Goal: Task Accomplishment & Management: Complete application form

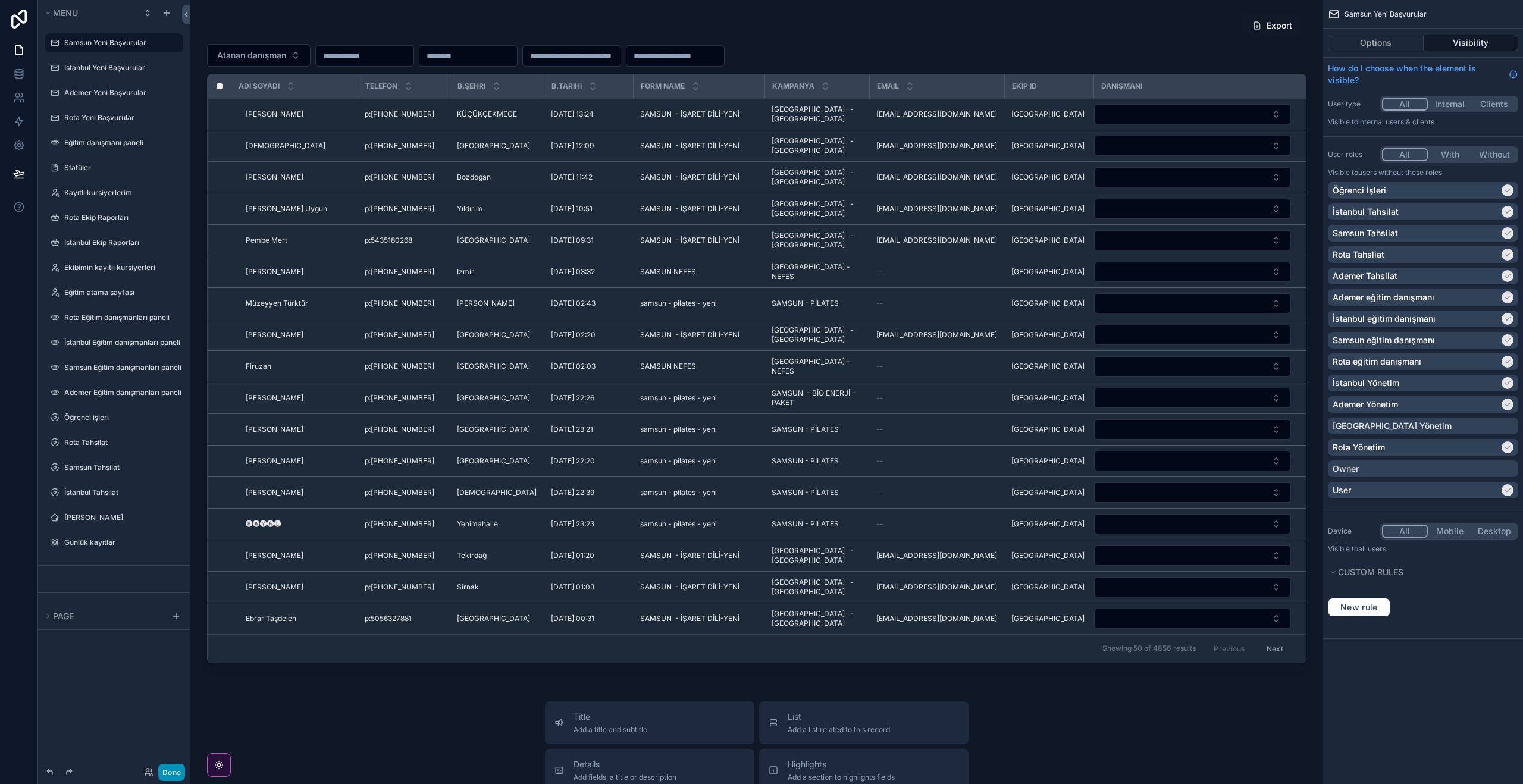
click at [170, 771] on button "Done" at bounding box center [172, 772] width 27 height 17
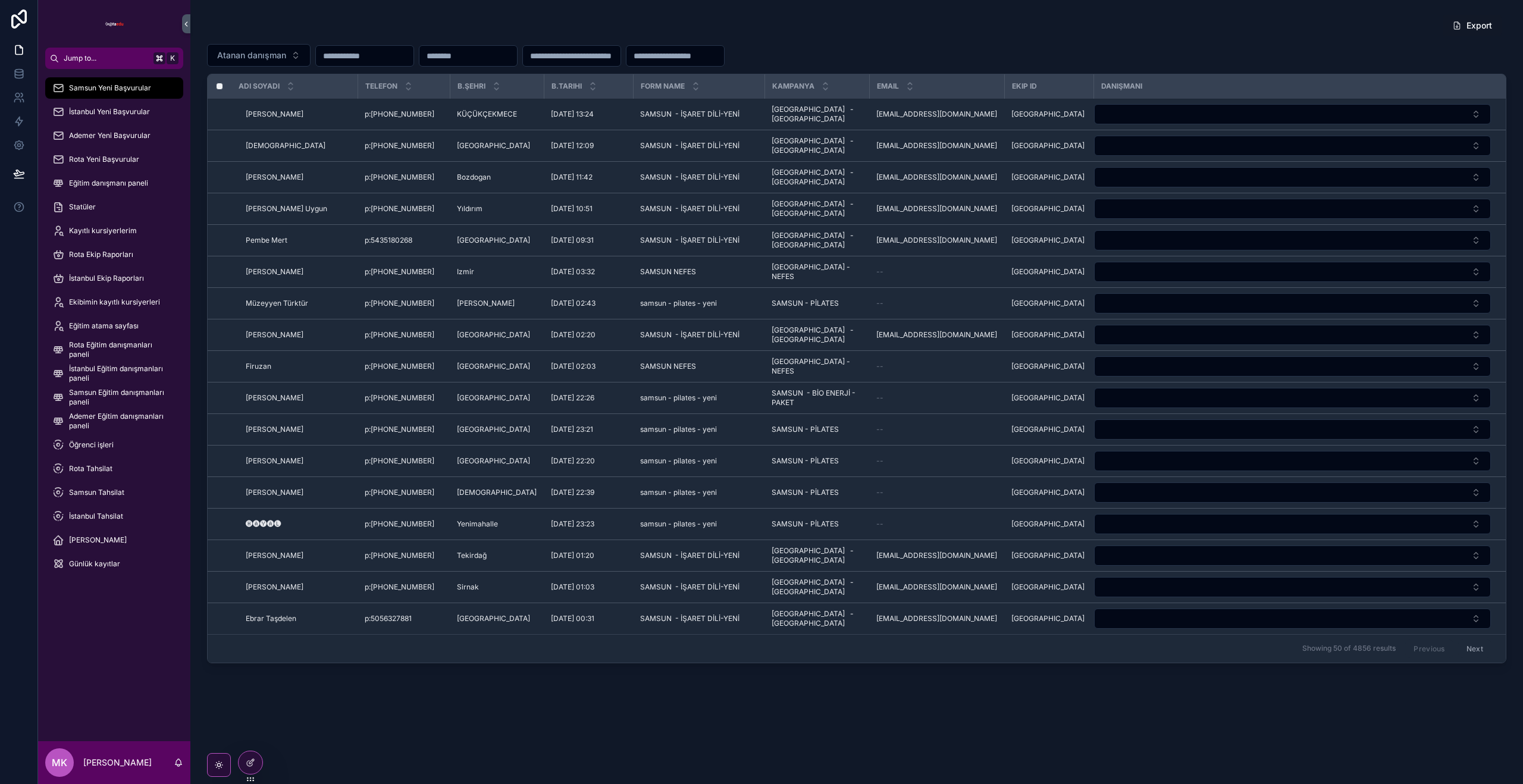
click at [118, 176] on div "Eğitim danışmanı paneli" at bounding box center [114, 183] width 124 height 19
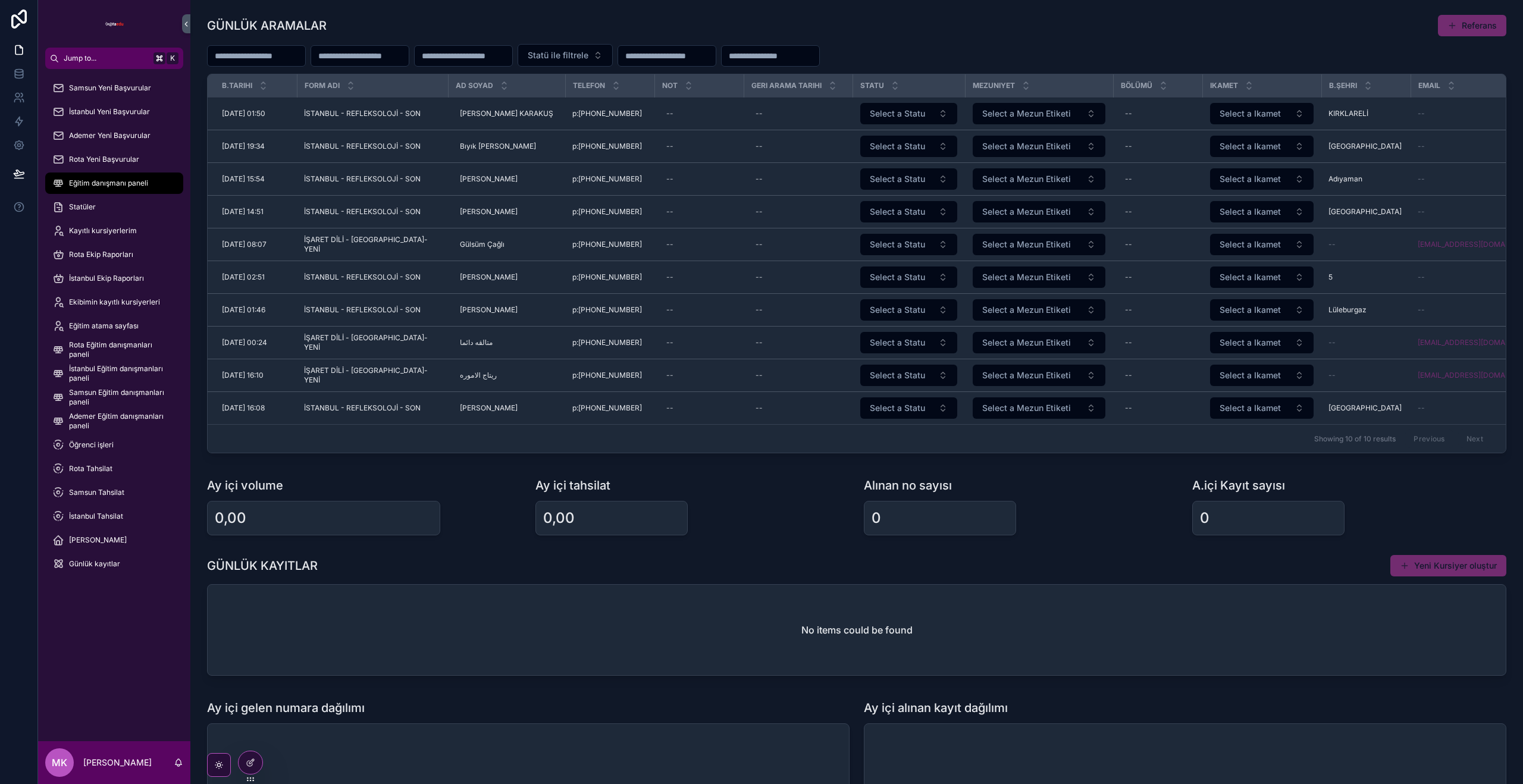
click at [0, 0] on span "Kayıt oluştur" at bounding box center [0, 0] width 0 height 0
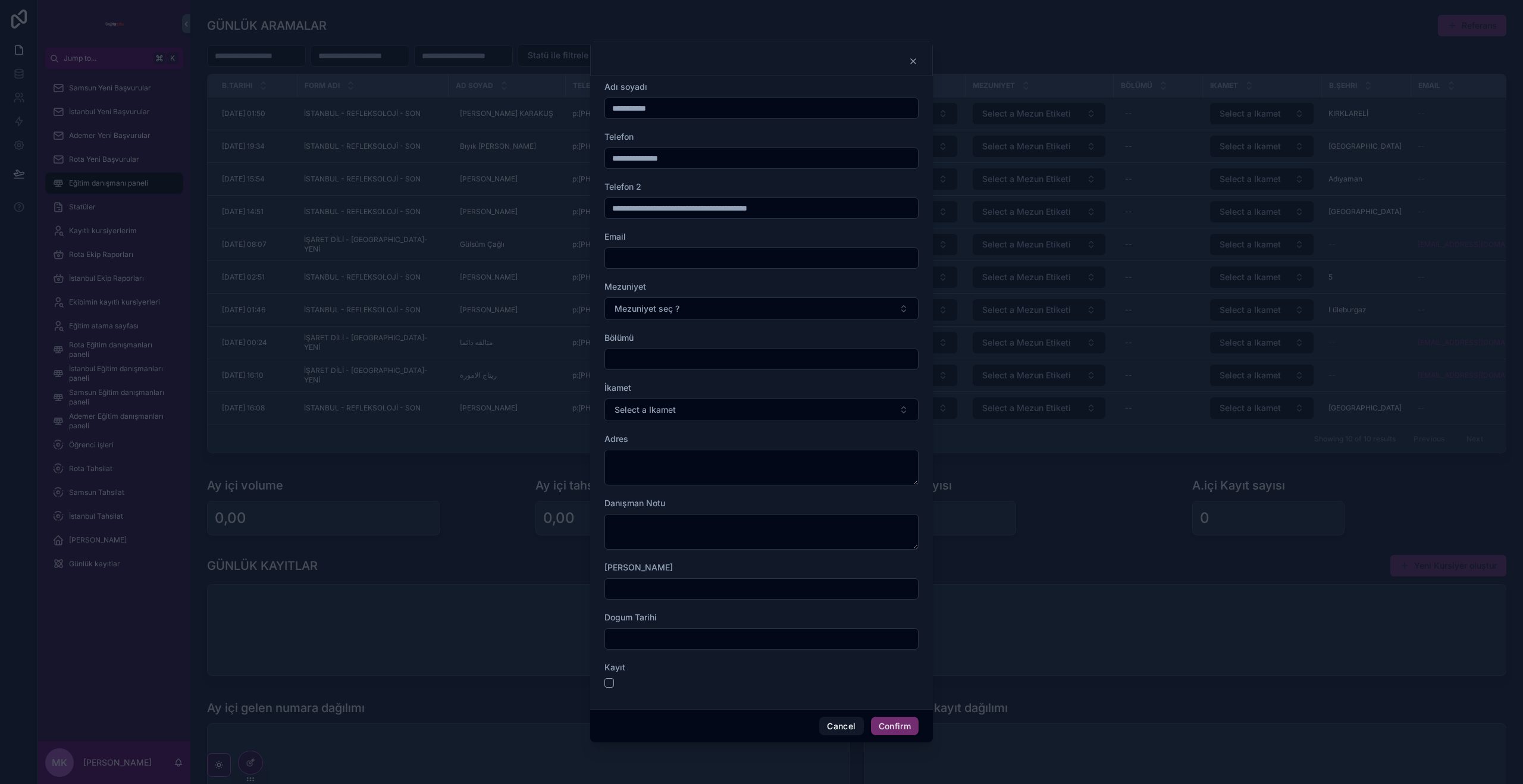
drag, startPoint x: 696, startPoint y: 158, endPoint x: 479, endPoint y: 148, distance: 217.2
click at [479, 148] on div "**********" at bounding box center [761, 392] width 1523 height 784
type input "**********"
click at [665, 208] on input "text" at bounding box center [761, 207] width 313 height 16
click at [600, 232] on div "**********" at bounding box center [761, 392] width 343 height 633
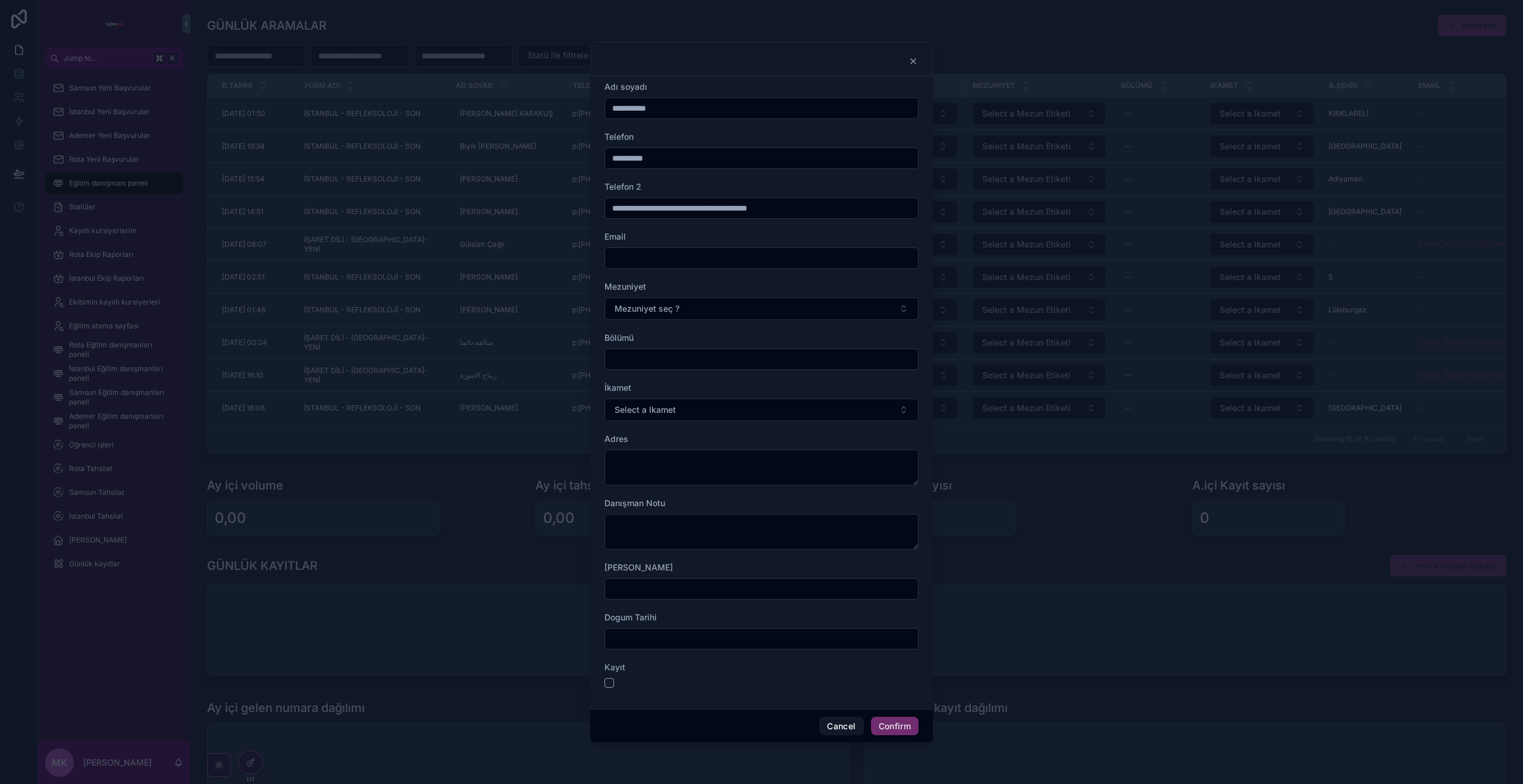
click at [646, 209] on input "text" at bounding box center [761, 207] width 313 height 16
type input "**********"
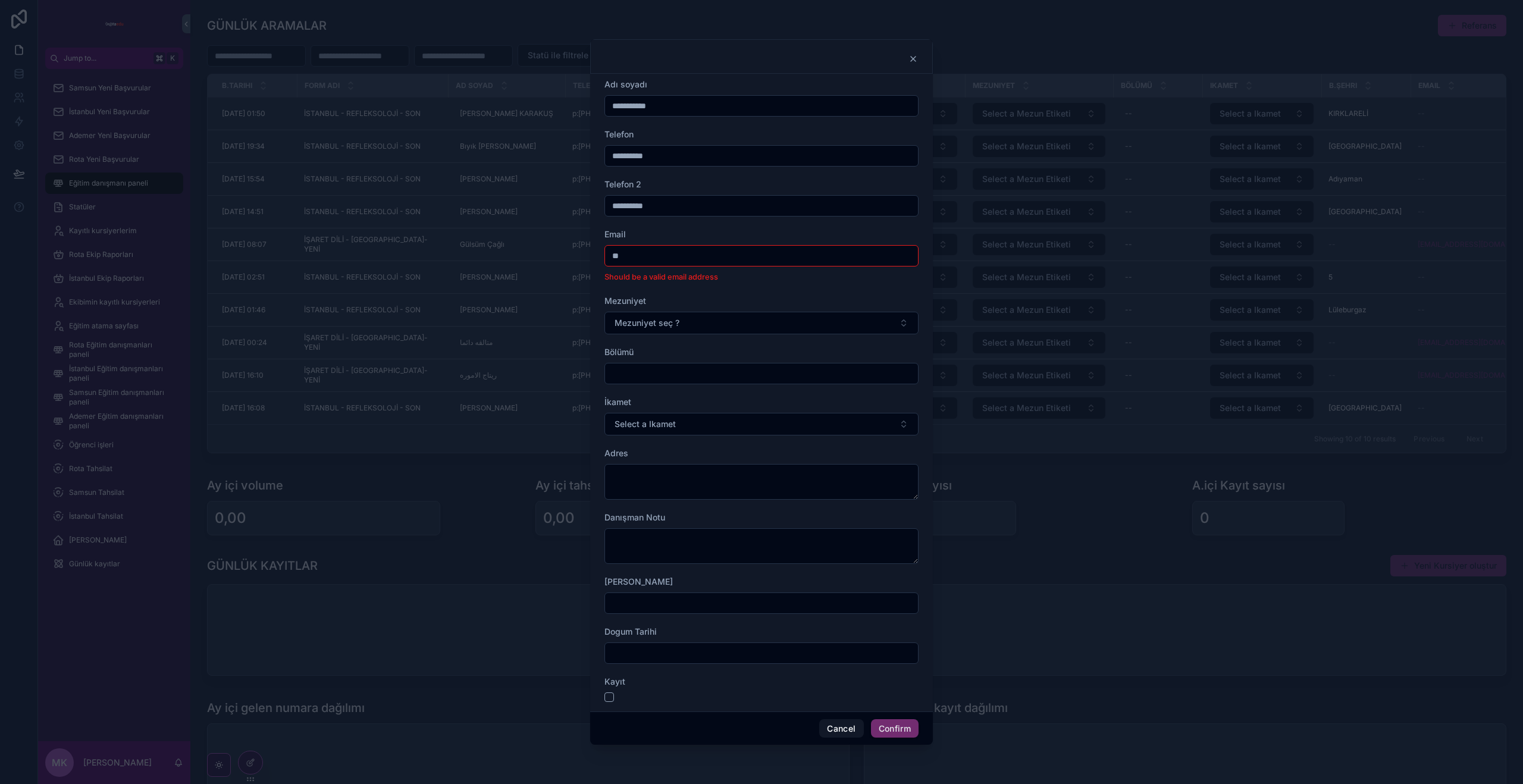
type input "**********"
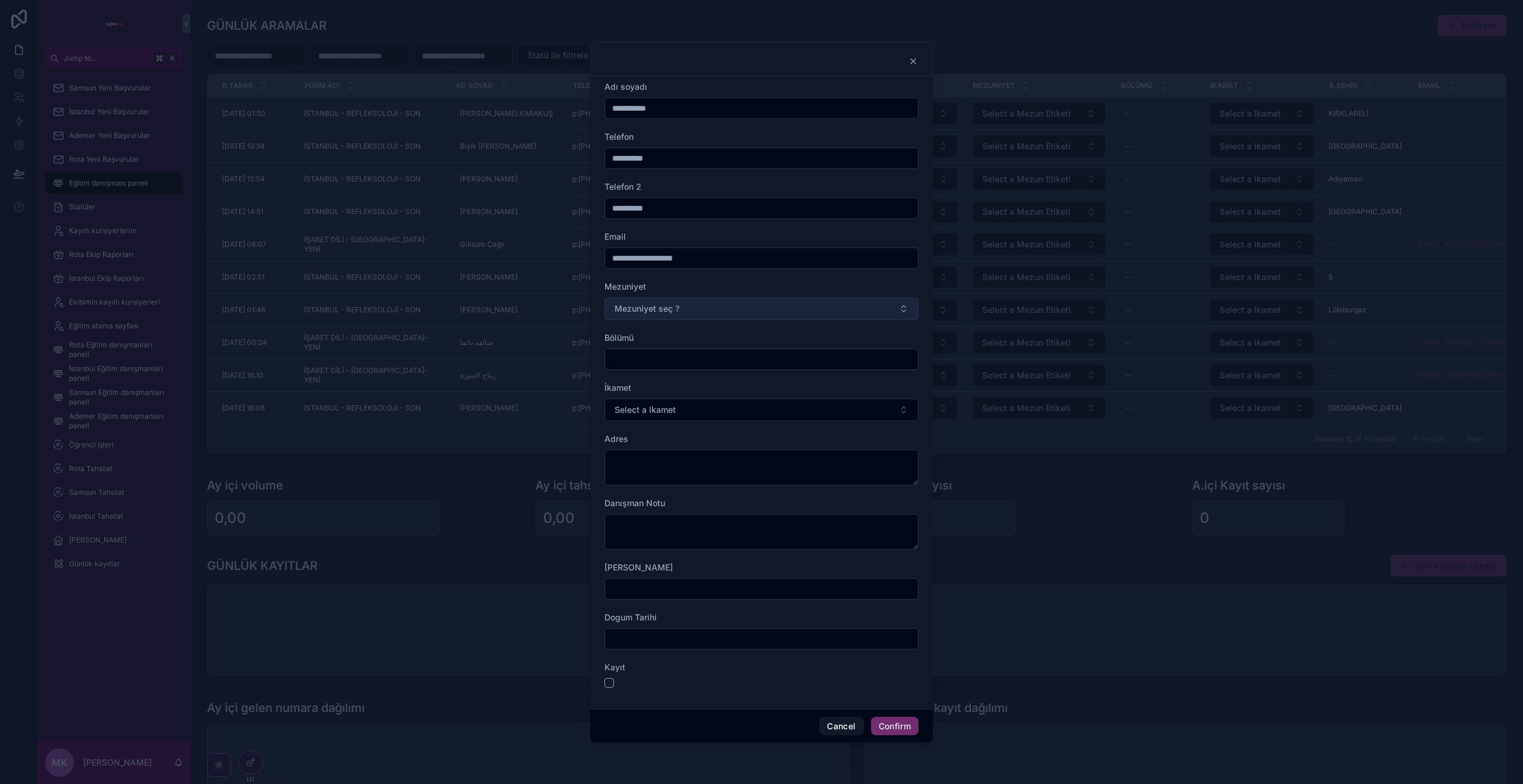
click at [643, 314] on button "Mezuniyet seç ?" at bounding box center [761, 309] width 314 height 23
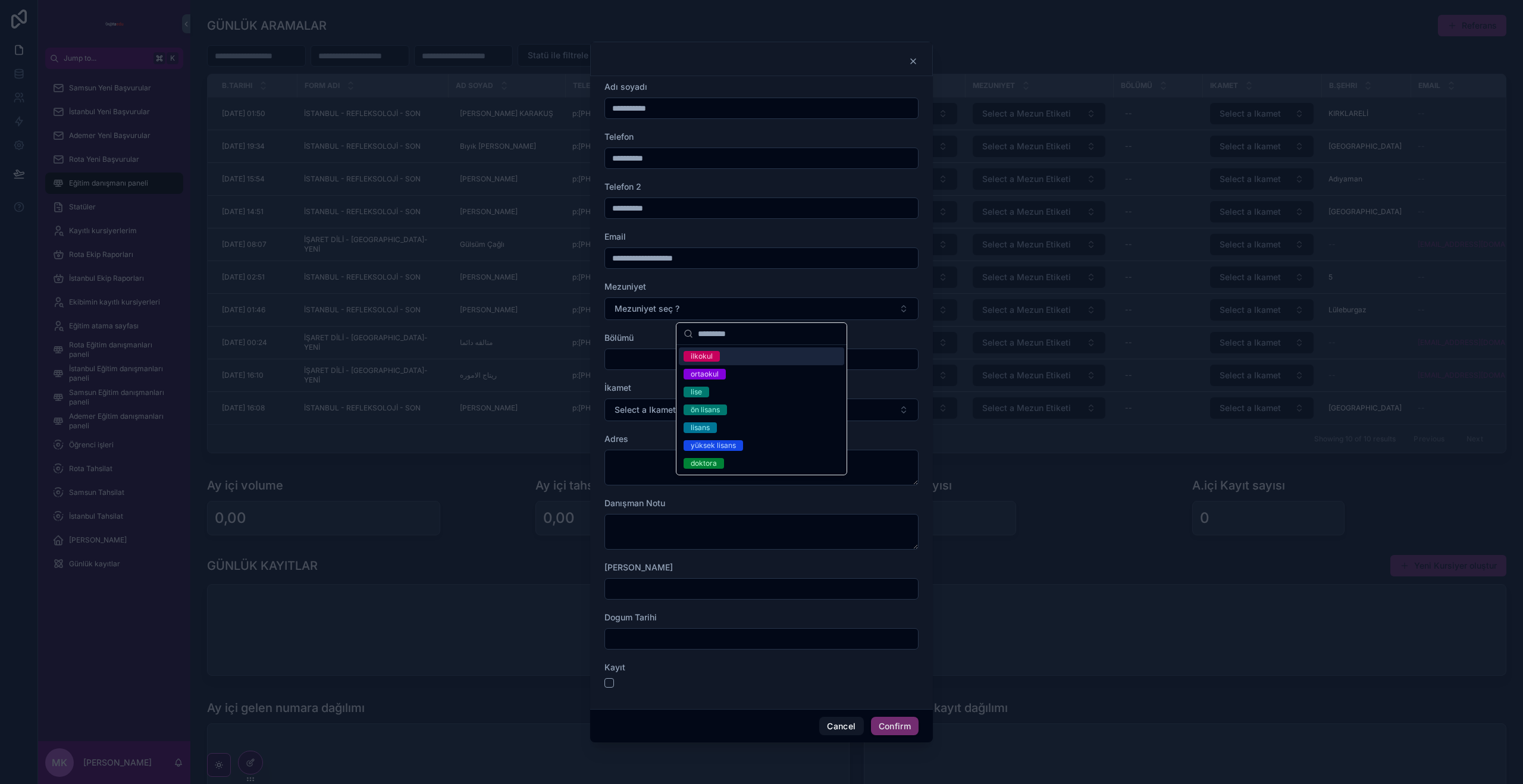
click at [680, 346] on div "ilkokul ortaokul lise ön lisans lisans yüksek lisans doktora" at bounding box center [761, 410] width 170 height 130
click at [697, 359] on div "ilkokul" at bounding box center [702, 356] width 22 height 11
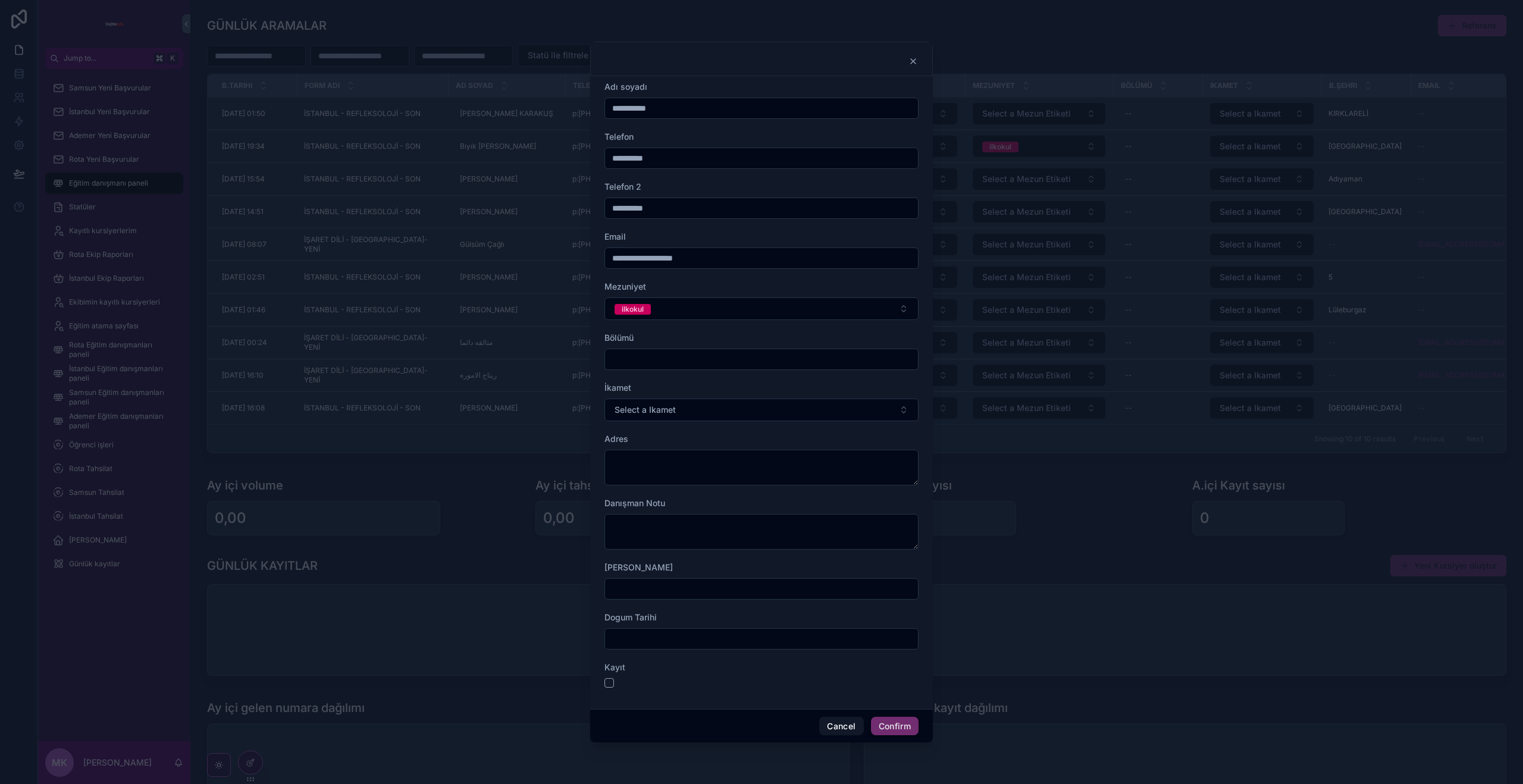
click at [655, 359] on input "text" at bounding box center [761, 359] width 313 height 16
type input "********"
click at [693, 405] on button "Select a Ikamet" at bounding box center [761, 410] width 314 height 23
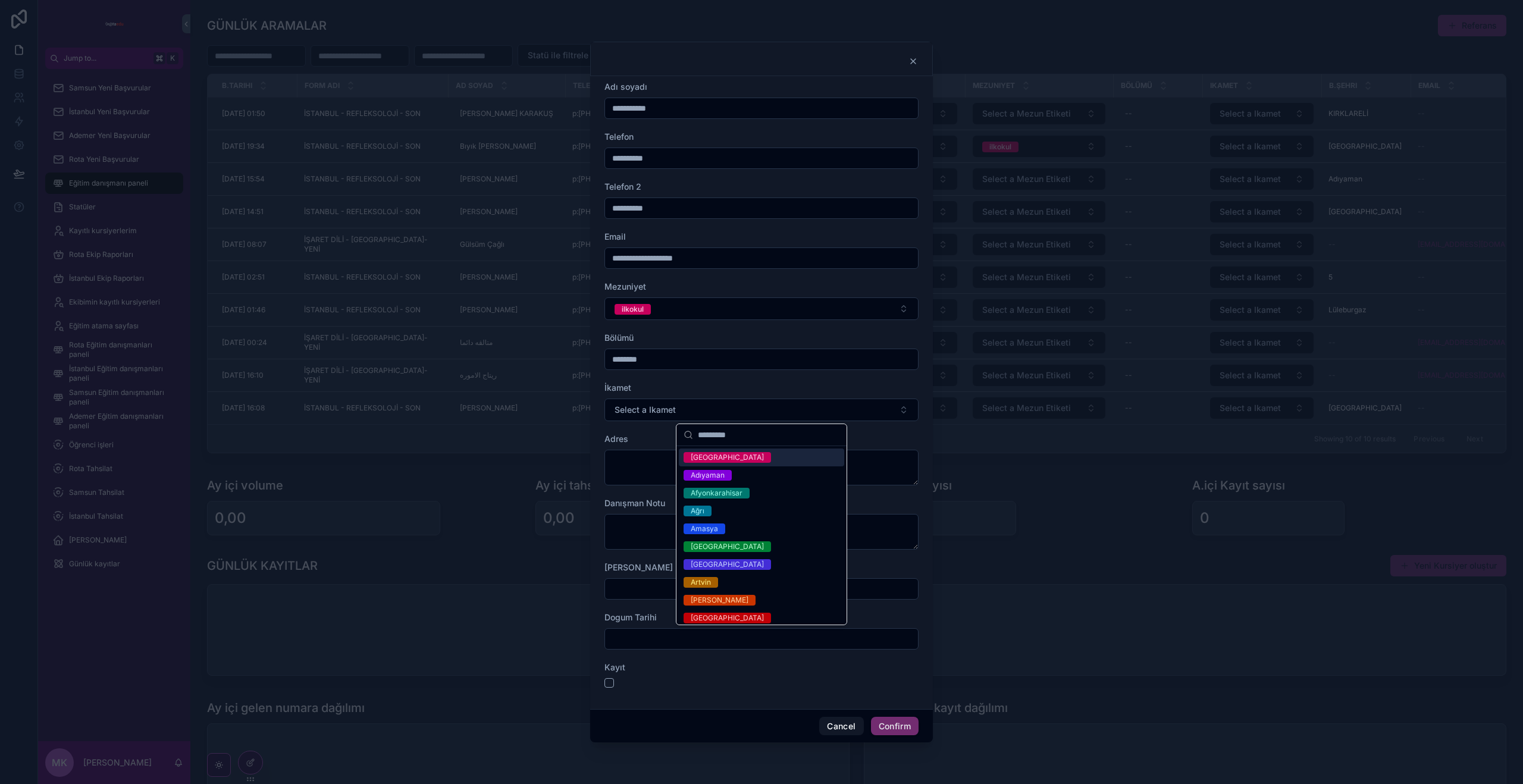
click at [721, 457] on div "[GEOGRAPHIC_DATA]" at bounding box center [761, 457] width 165 height 18
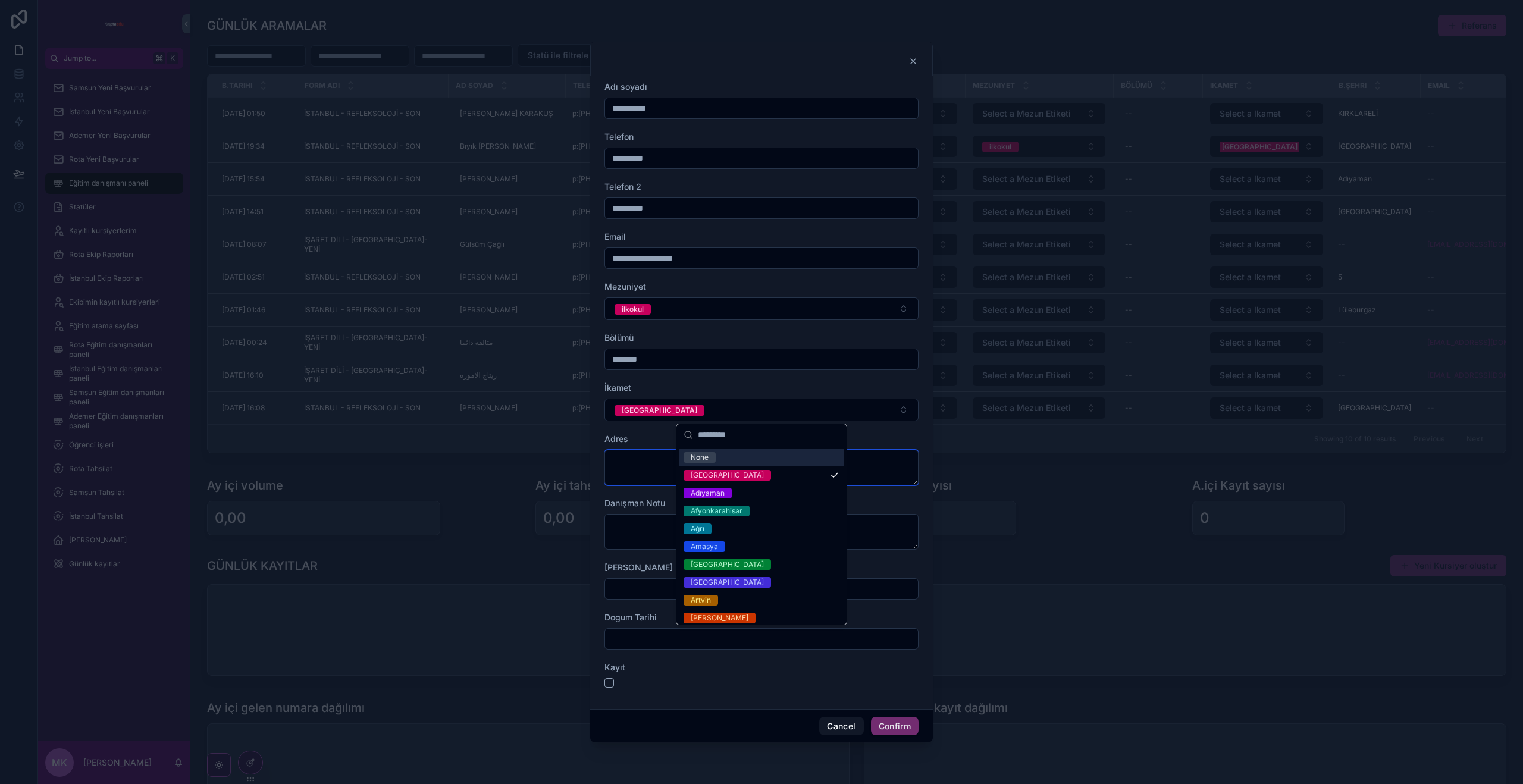
click at [620, 456] on textarea at bounding box center [761, 467] width 314 height 36
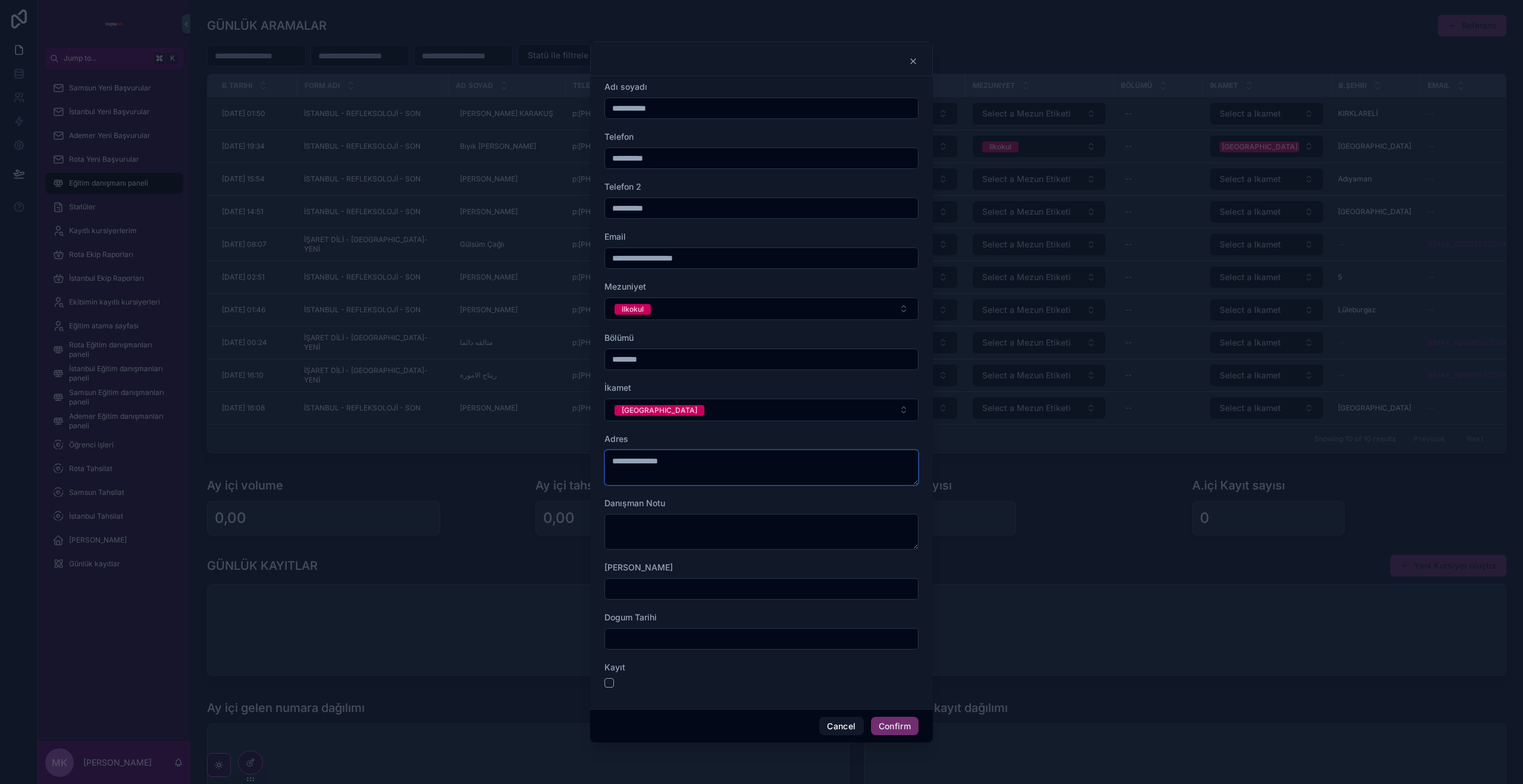
type textarea "**********"
click at [631, 523] on textarea at bounding box center [761, 532] width 314 height 36
type textarea "**********"
click at [702, 586] on input "text" at bounding box center [761, 588] width 313 height 16
type input "**********"
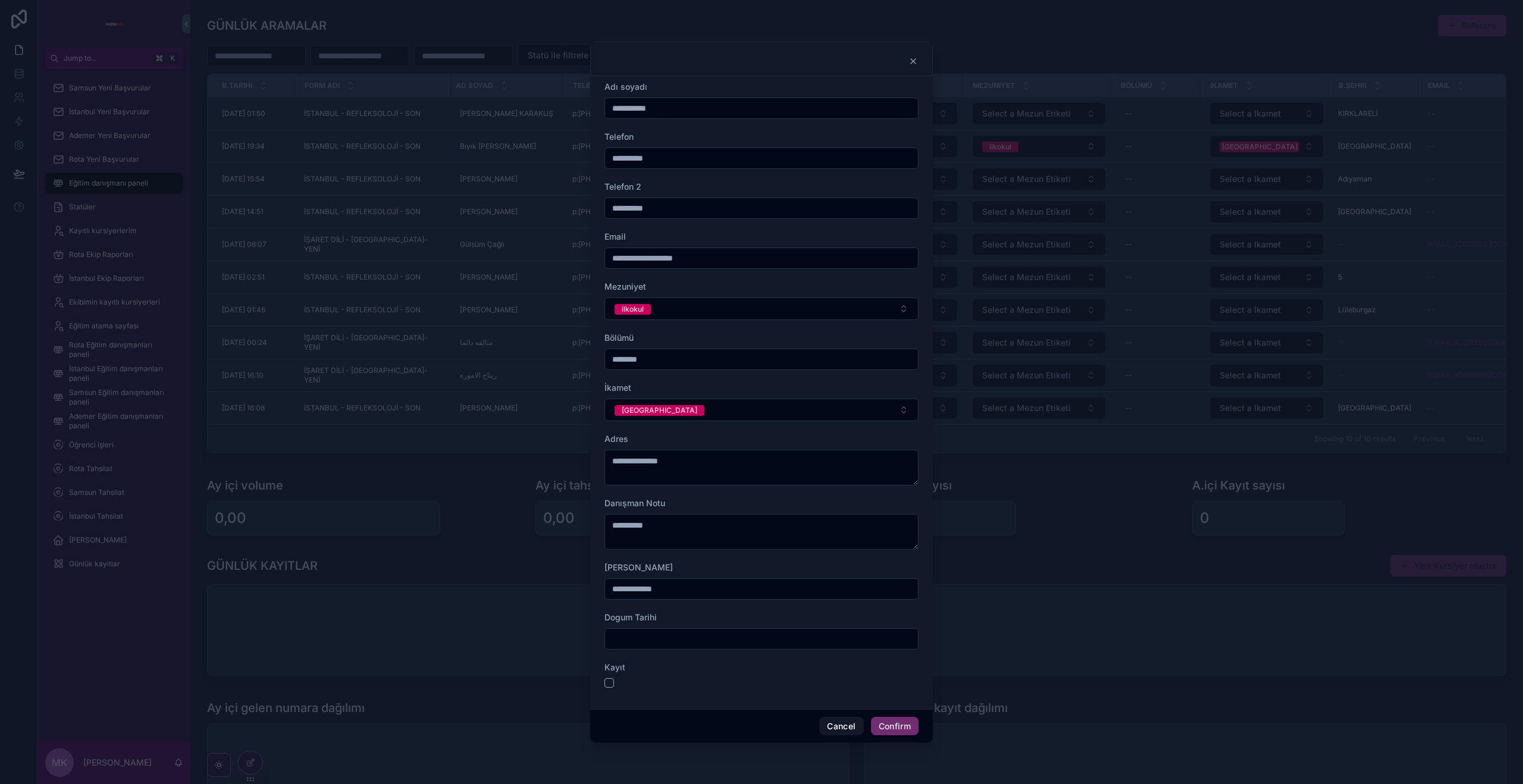
click at [652, 640] on input "text" at bounding box center [761, 638] width 313 height 16
click at [741, 505] on button "1" at bounding box center [740, 505] width 21 height 21
type input "**********"
drag, startPoint x: 643, startPoint y: 672, endPoint x: 630, endPoint y: 677, distance: 13.9
click at [643, 672] on div "Kayıt" at bounding box center [761, 667] width 314 height 12
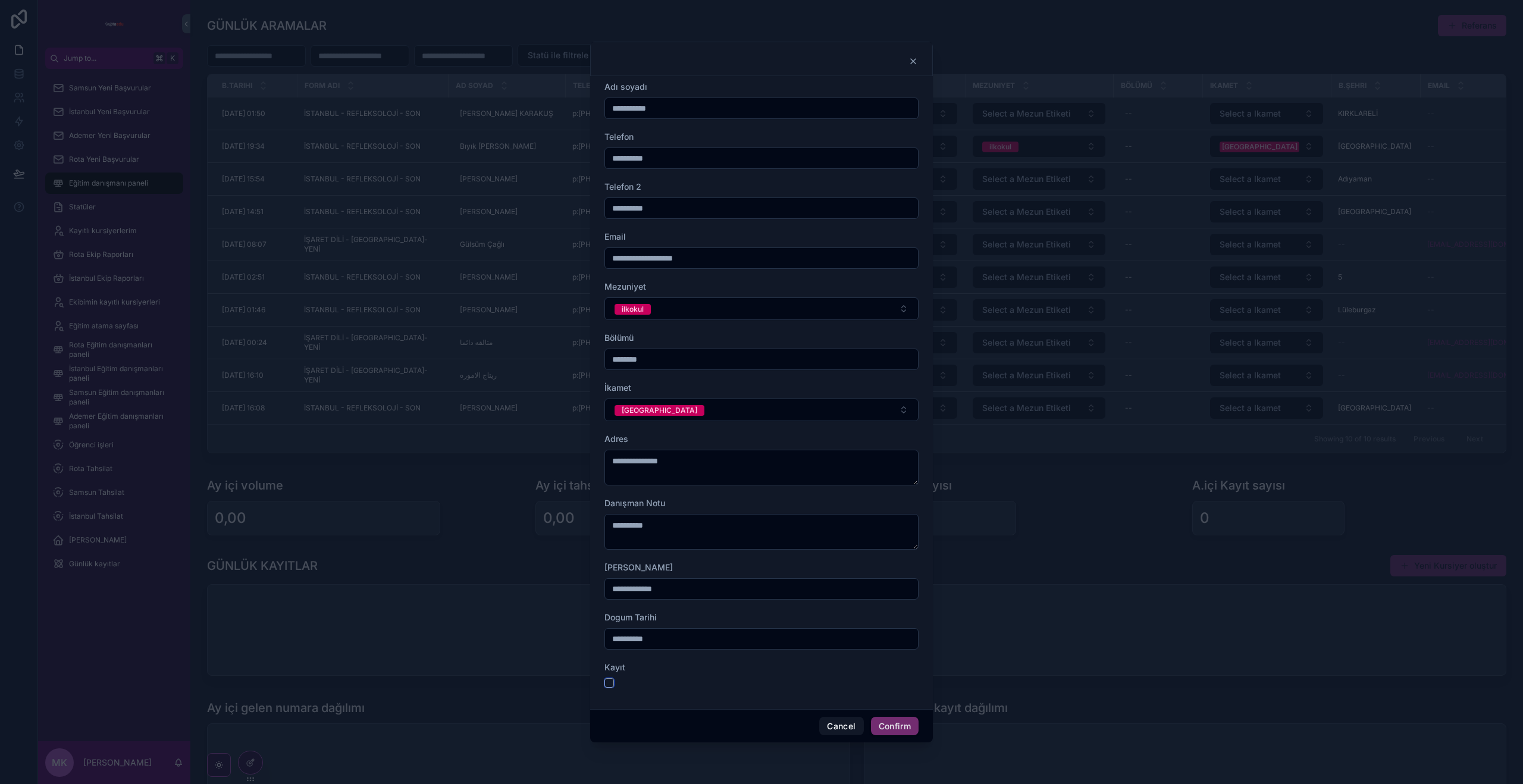
click at [607, 685] on button "button" at bounding box center [609, 683] width 10 height 10
drag, startPoint x: 903, startPoint y: 728, endPoint x: 890, endPoint y: 686, distance: 44.0
click at [903, 728] on button "Confirm" at bounding box center [894, 726] width 48 height 19
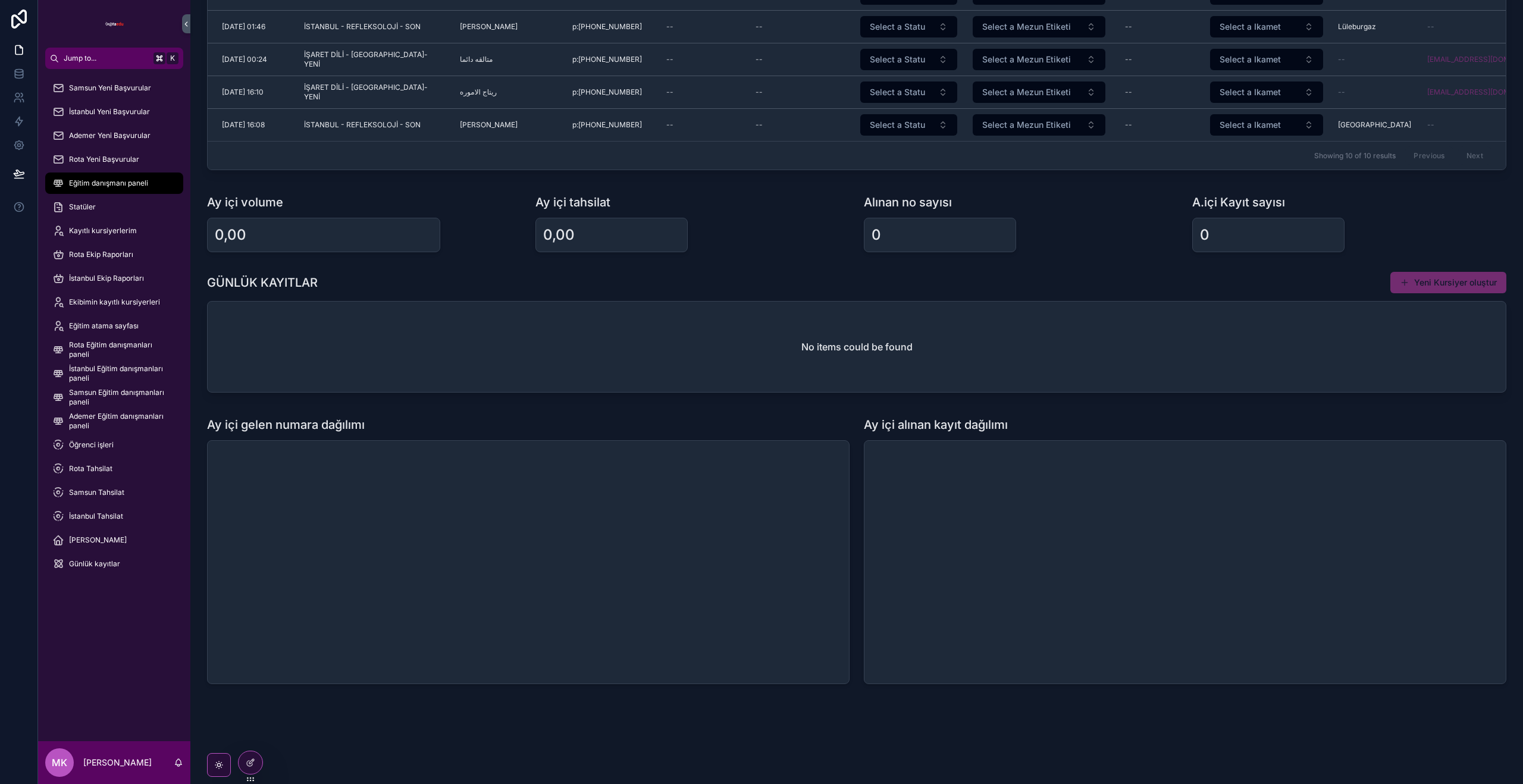
scroll to position [276, 0]
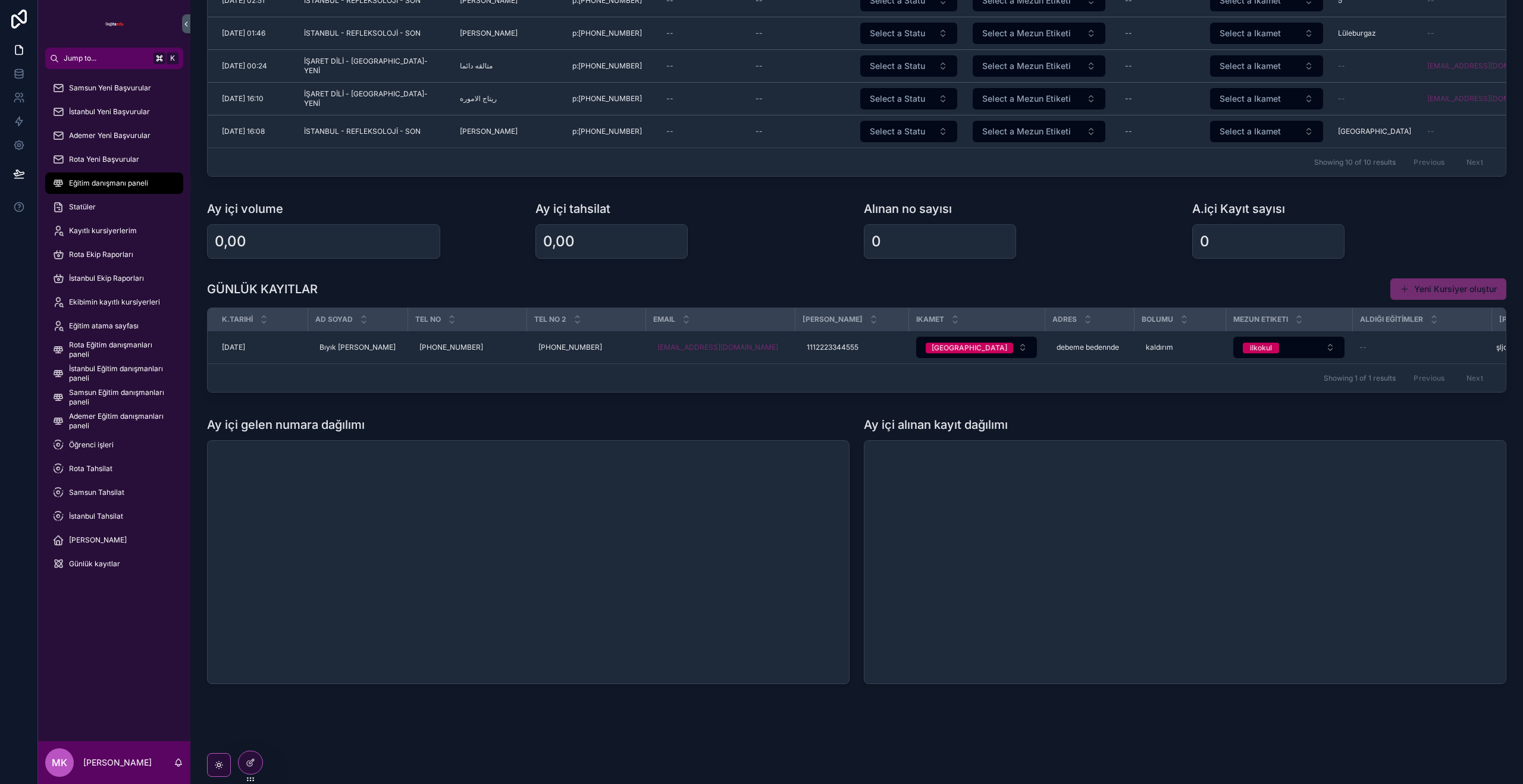
click at [0, 0] on span "Eğitim Ata" at bounding box center [0, 0] width 0 height 0
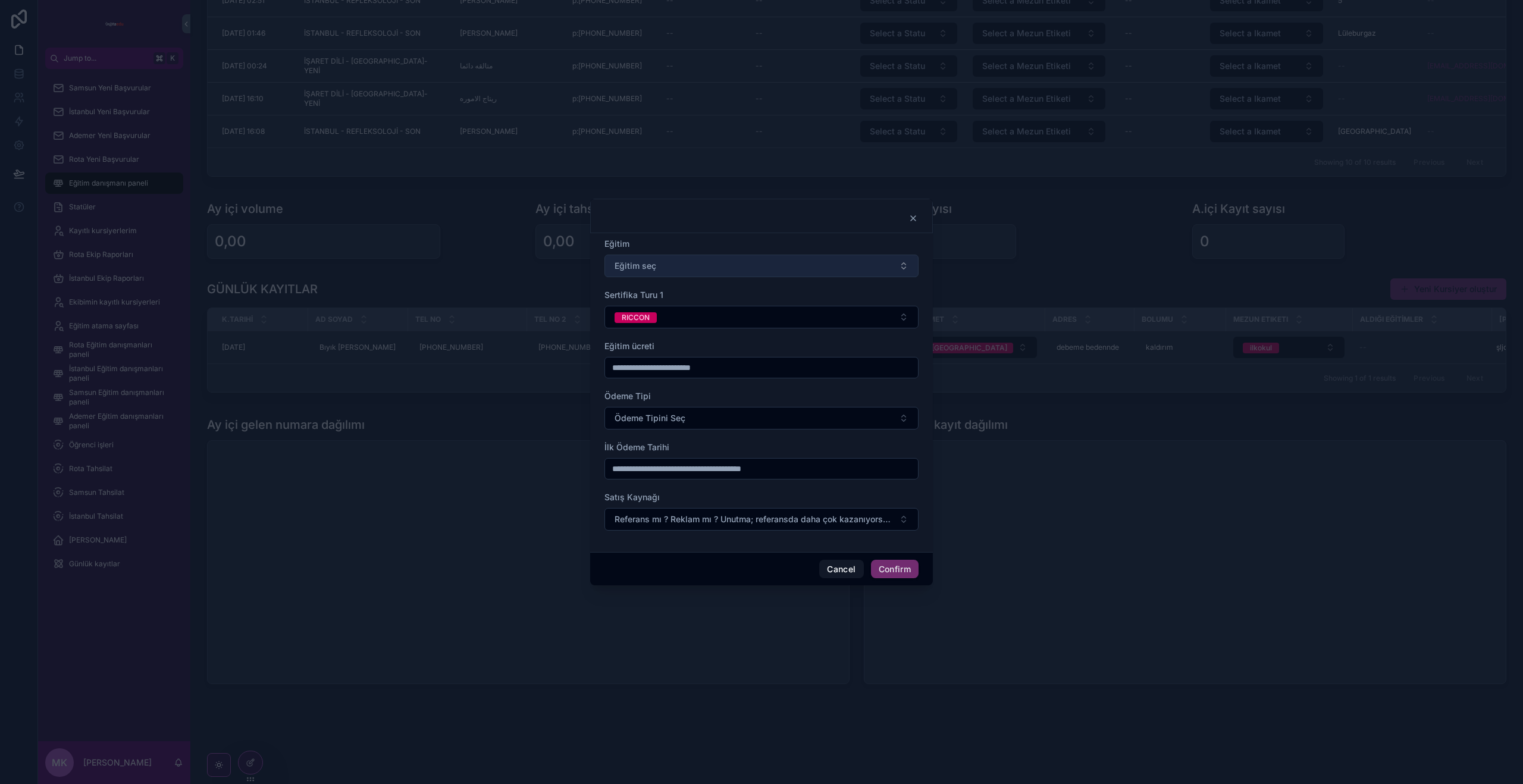
click at [635, 262] on span "Eğitim seç" at bounding box center [634, 266] width 41 height 12
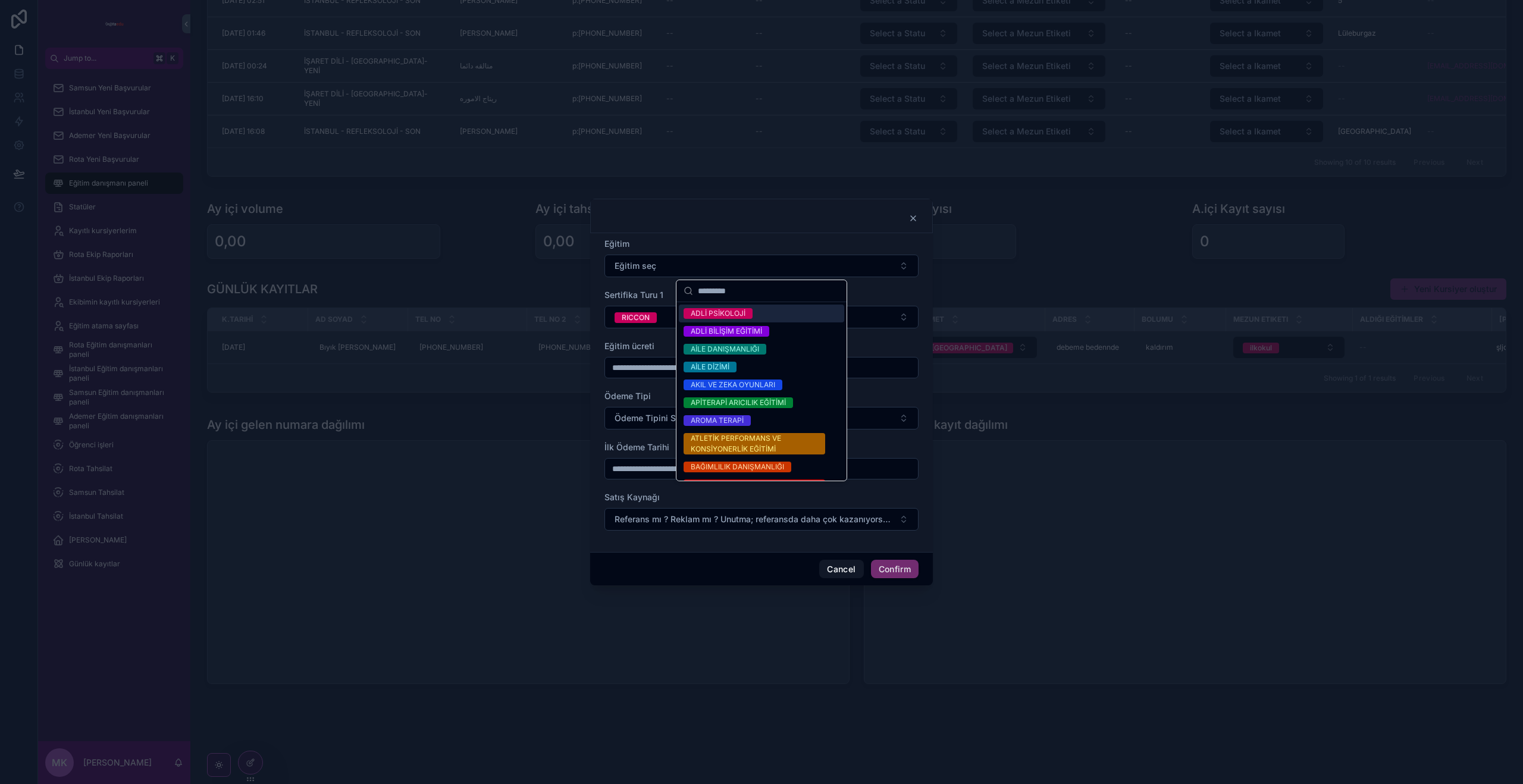
click at [717, 312] on div "ADLİ PSİKOLOJİ" at bounding box center [718, 313] width 55 height 11
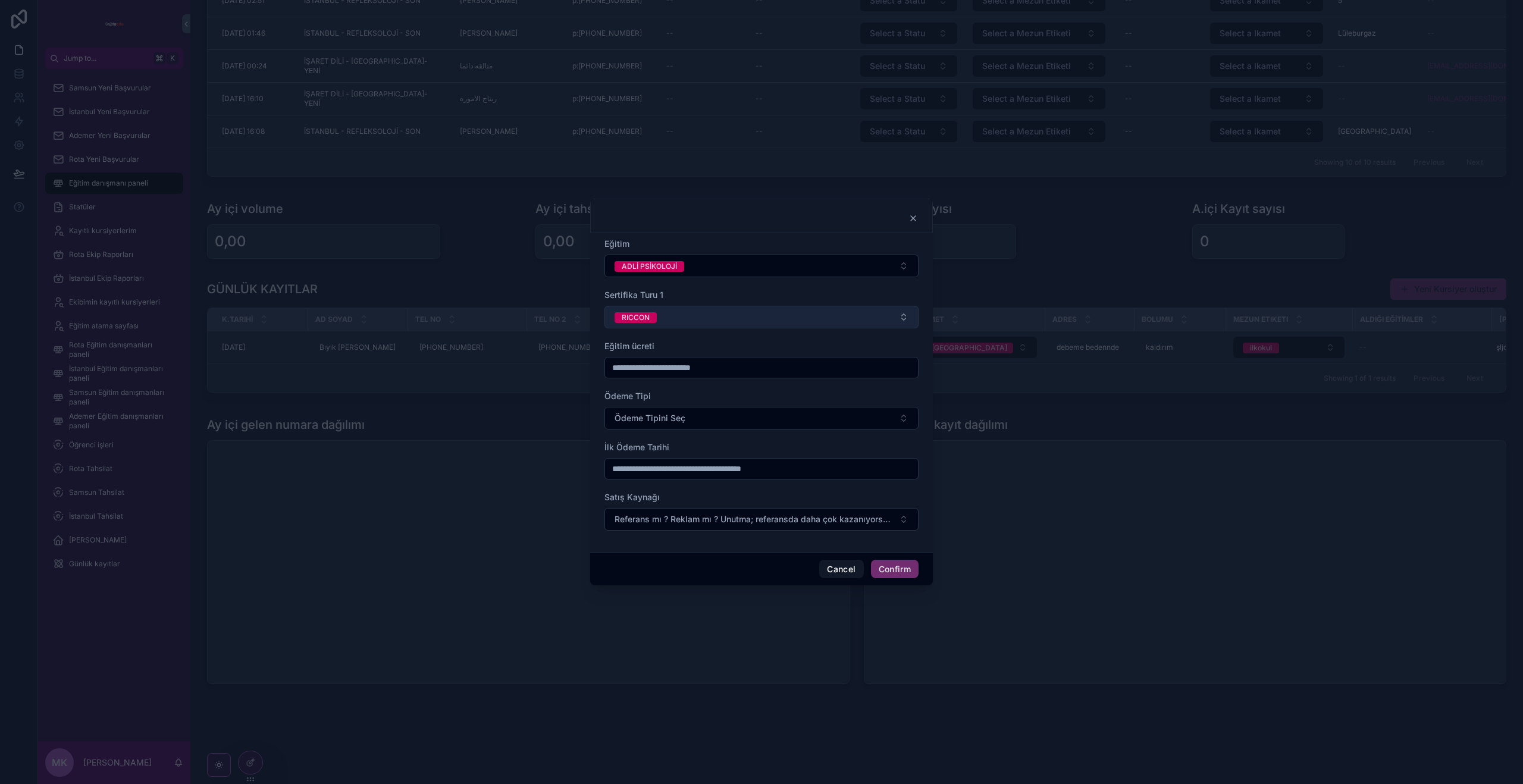
click at [652, 324] on button "RICCON" at bounding box center [761, 318] width 314 height 23
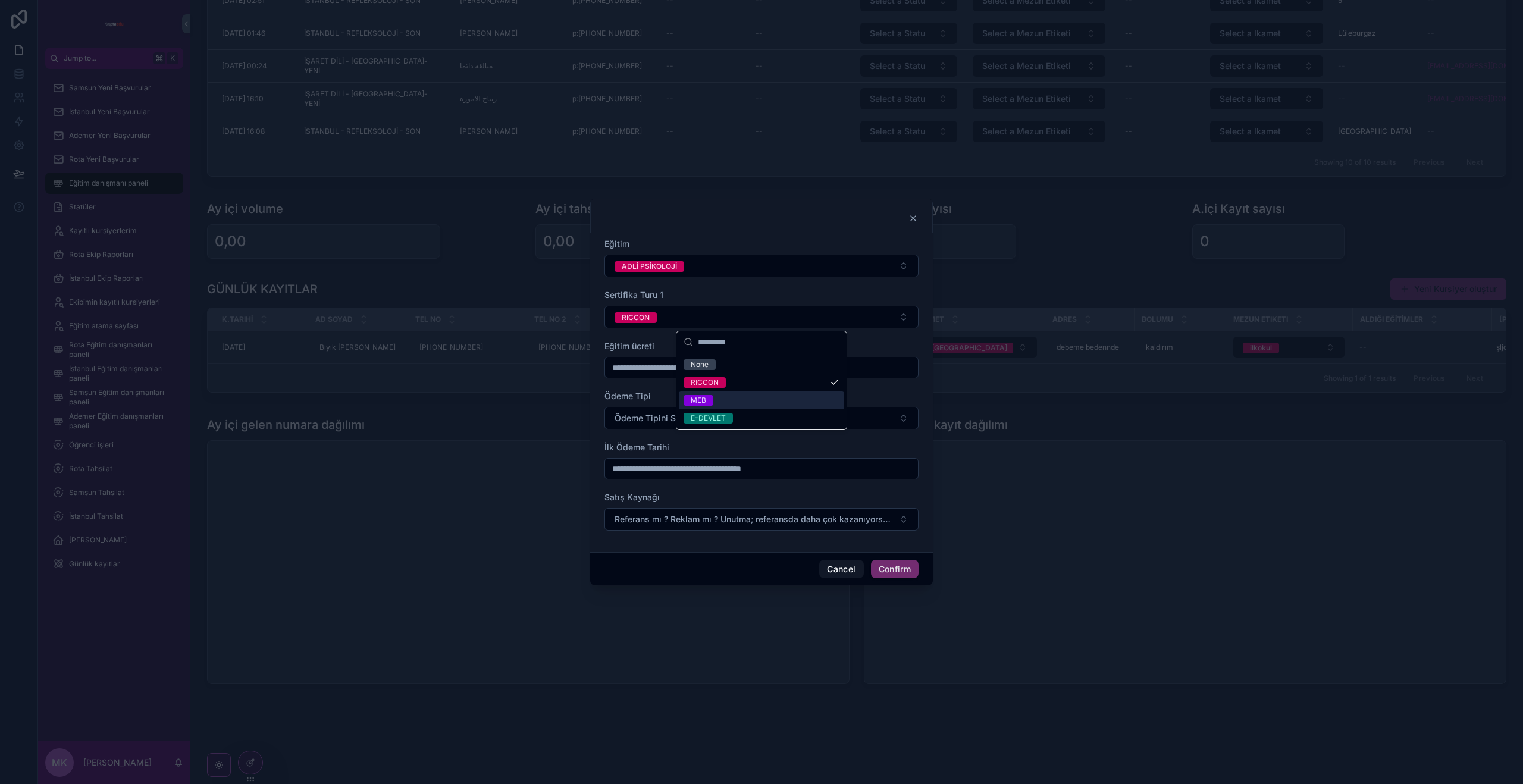
click at [706, 401] on span "MEB" at bounding box center [698, 400] width 30 height 11
click at [657, 370] on input "text" at bounding box center [761, 367] width 313 height 16
type input "******"
click at [679, 413] on span "Ödeme Tipini Seç" at bounding box center [650, 418] width 71 height 12
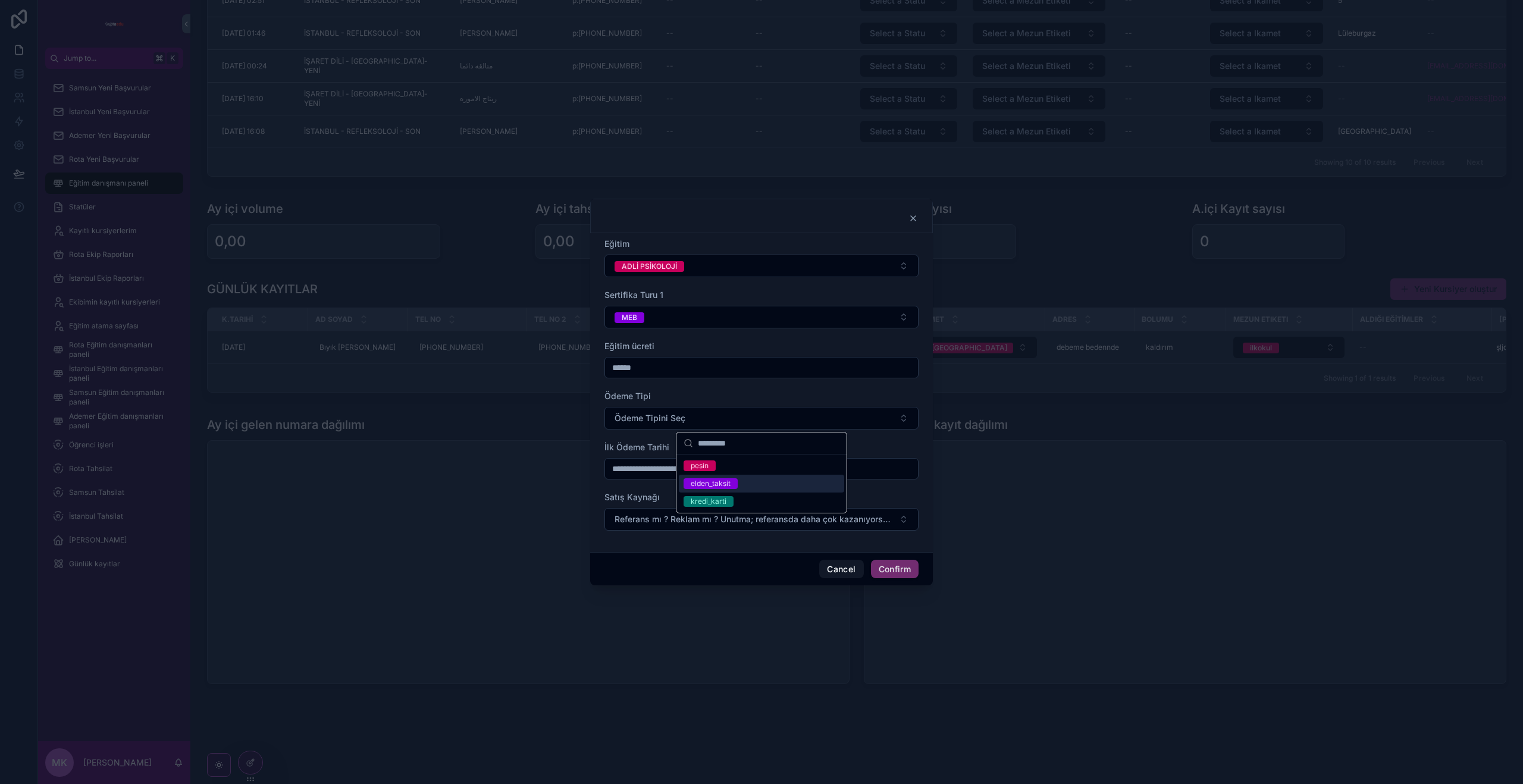
click at [731, 481] on span "elden_taksit" at bounding box center [710, 483] width 54 height 11
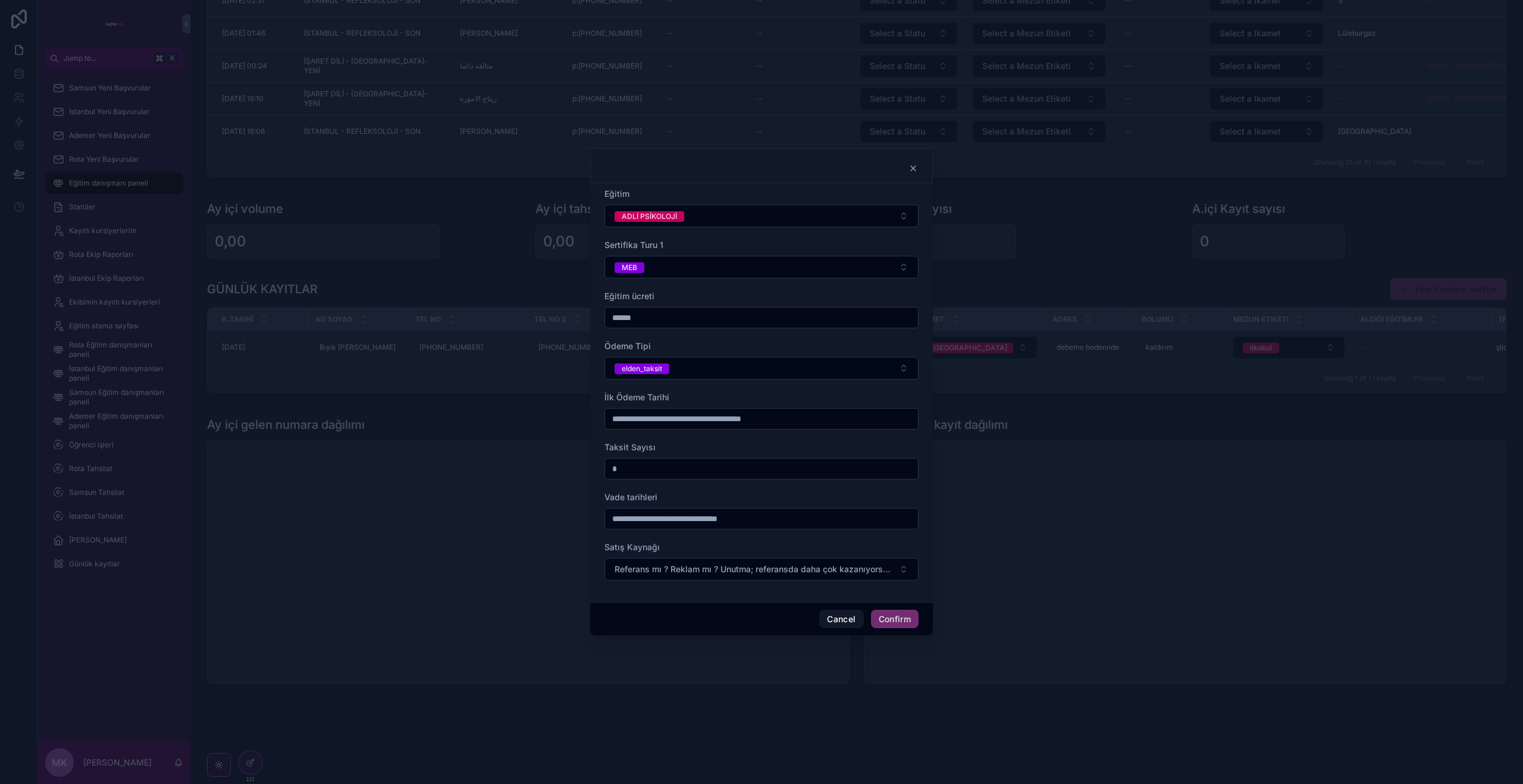
click at [649, 423] on input "text" at bounding box center [761, 418] width 313 height 16
click at [764, 623] on button "30" at bounding box center [761, 621] width 21 height 21
type input "**********"
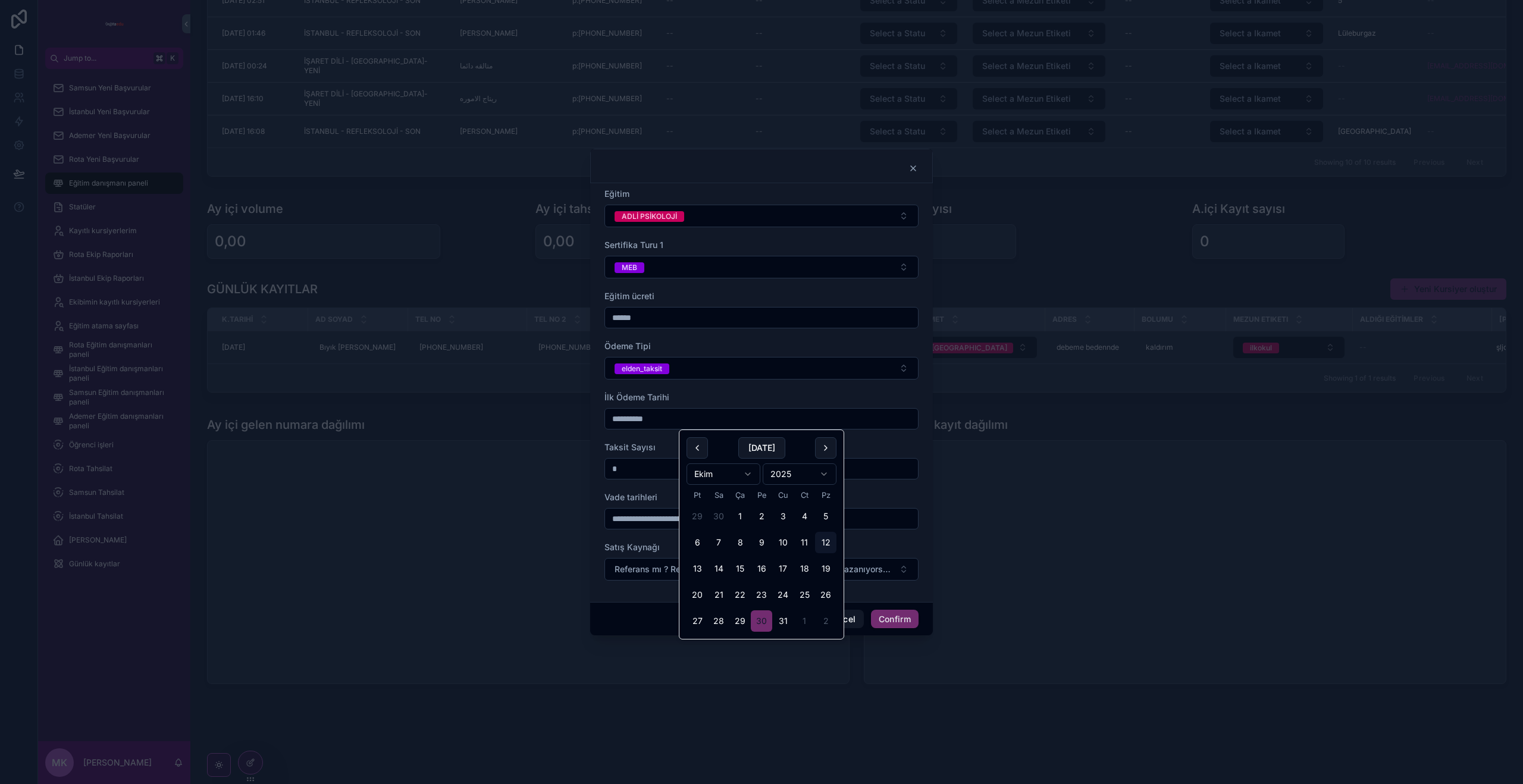
click at [642, 466] on input "*" at bounding box center [761, 468] width 313 height 16
type input "**"
click at [656, 520] on input "text" at bounding box center [761, 518] width 313 height 16
type input "**"
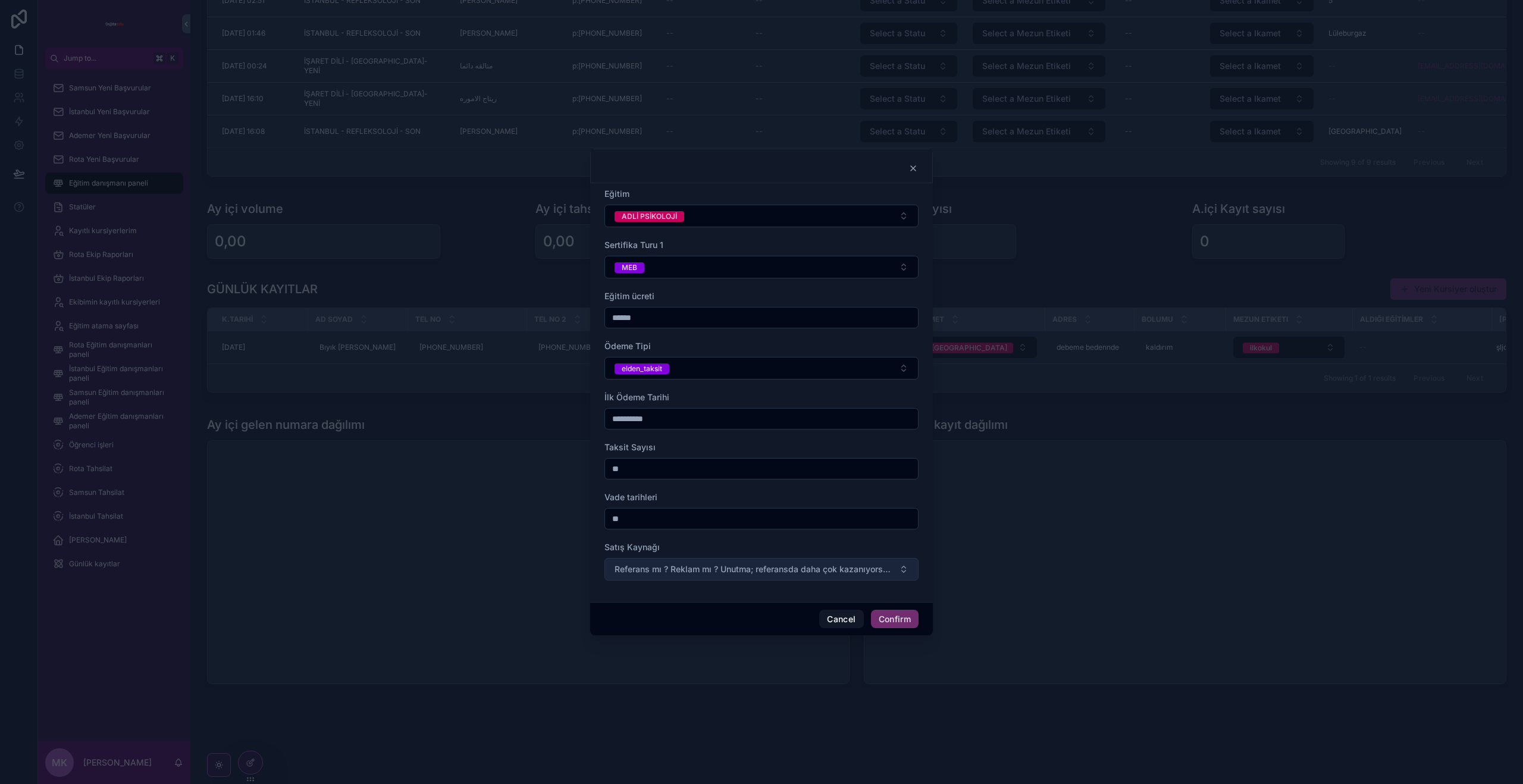
click at [658, 571] on span "Referans mı ? Reklam mı ? Unutma; referansda daha çok kazanıyorsun. 💵" at bounding box center [753, 569] width 279 height 12
drag, startPoint x: 719, startPoint y: 618, endPoint x: 688, endPoint y: 538, distance: 85.8
click at [719, 618] on div "REKLAM" at bounding box center [705, 616] width 29 height 11
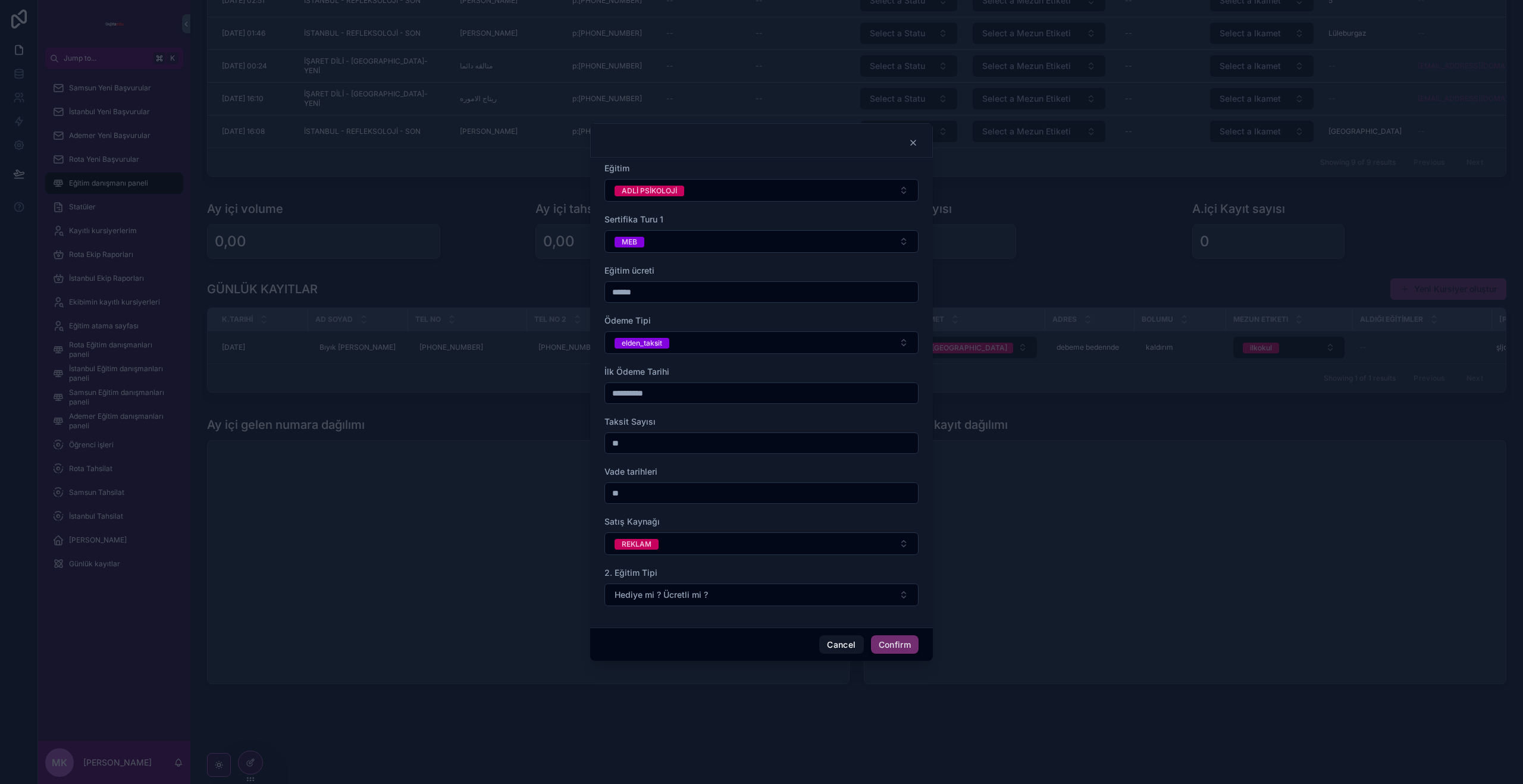
click at [892, 644] on button "Confirm" at bounding box center [894, 645] width 48 height 19
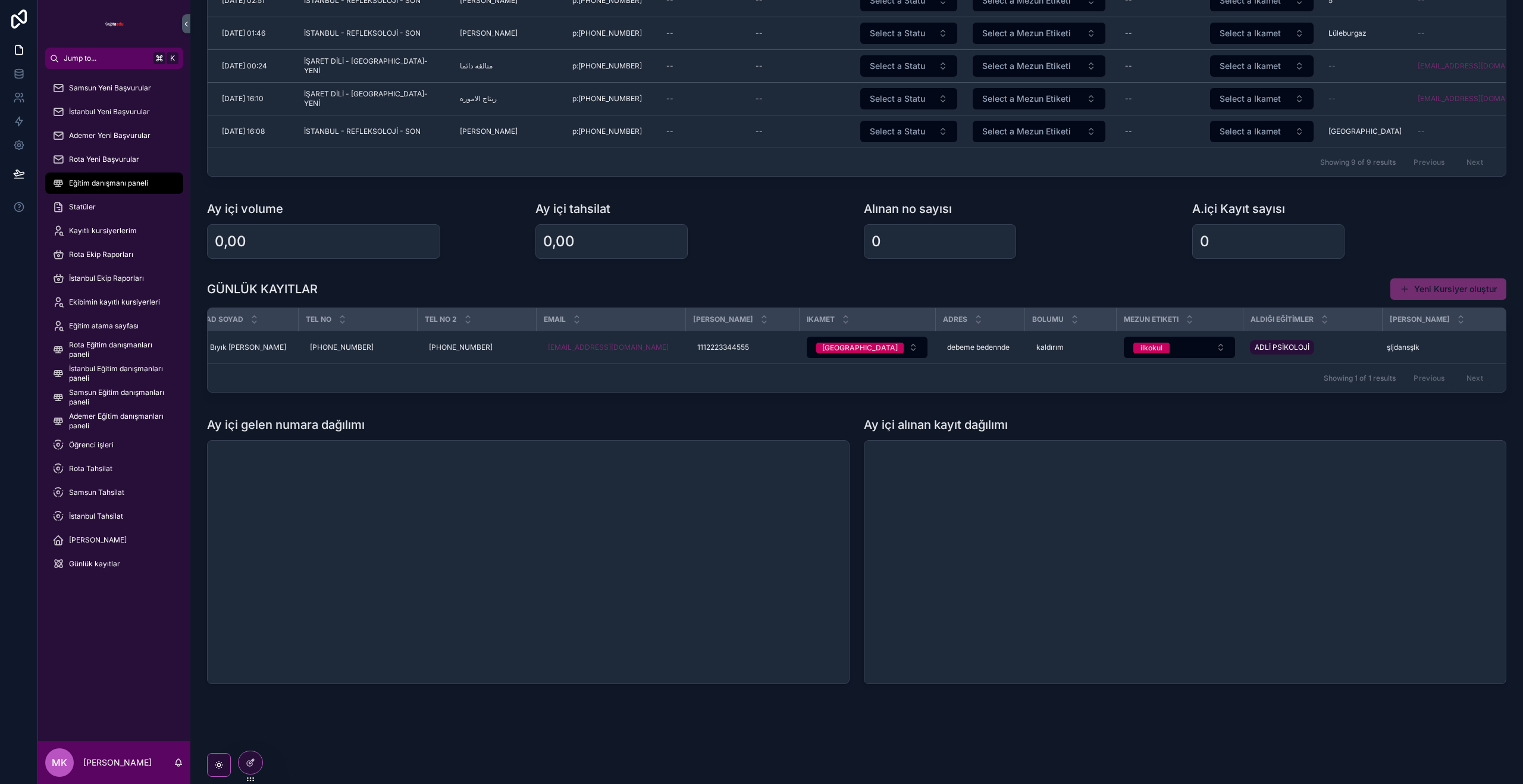
scroll to position [0, 0]
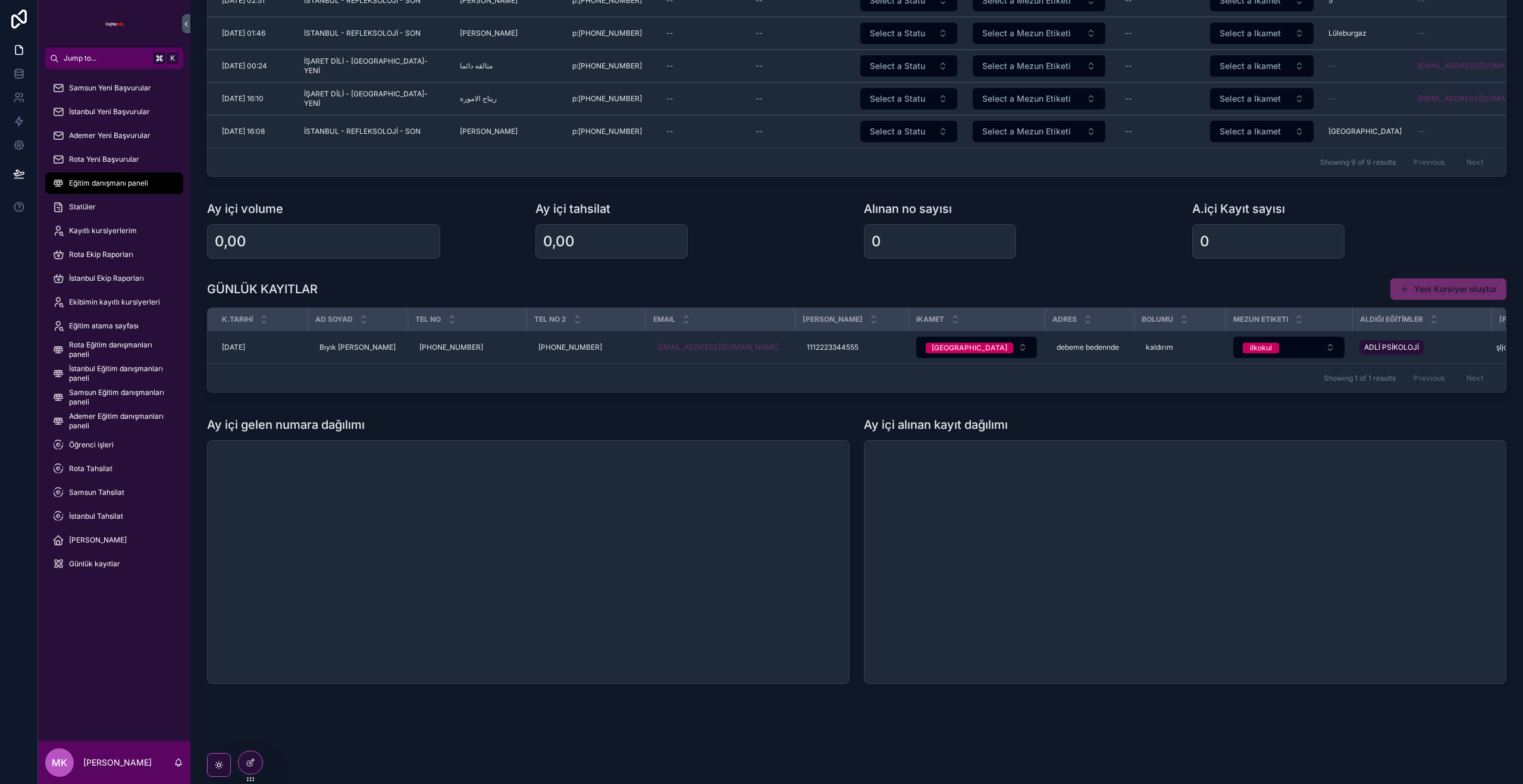
click at [96, 517] on span "İstanbul Tahsilat" at bounding box center [96, 516] width 54 height 10
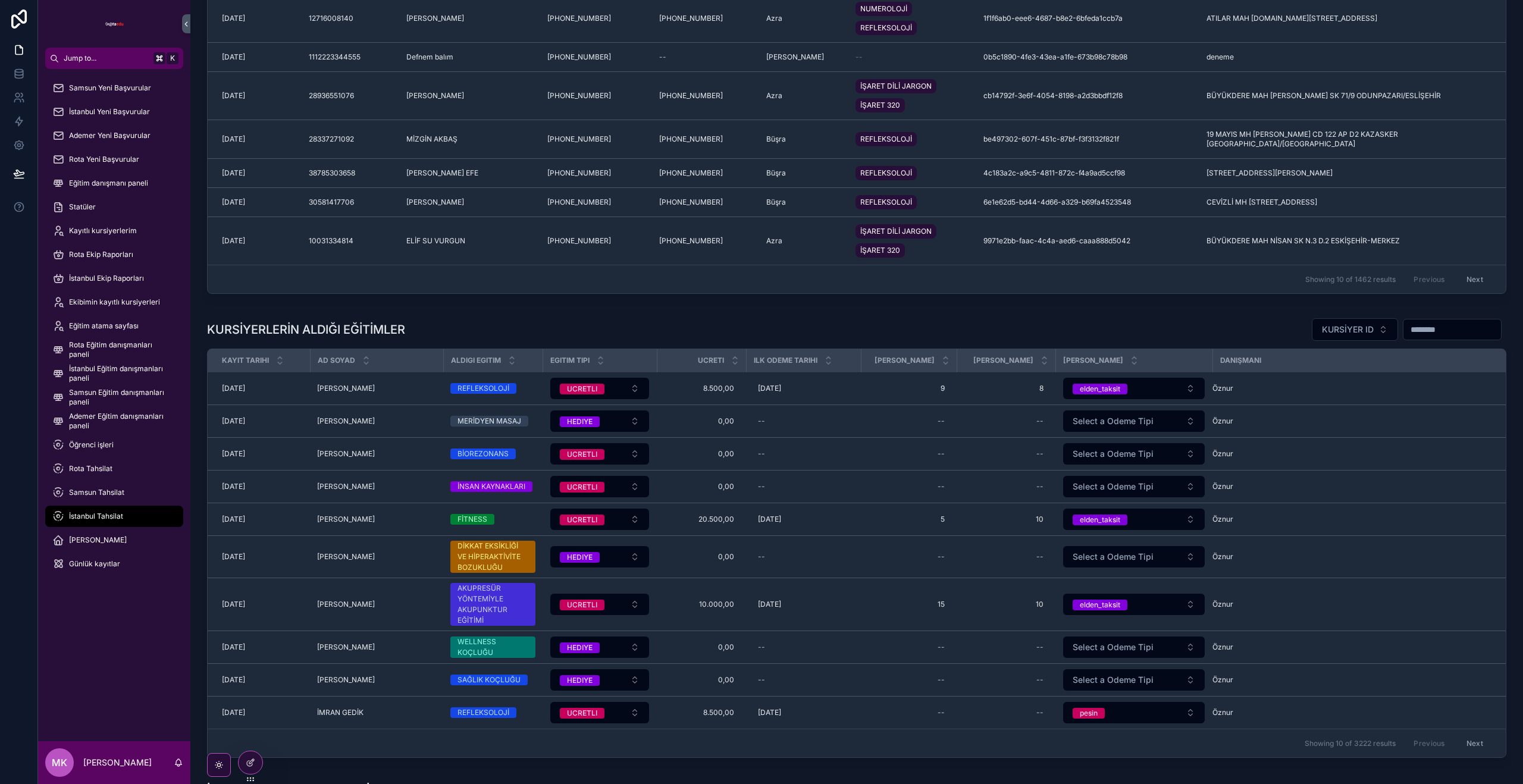
scroll to position [722, 0]
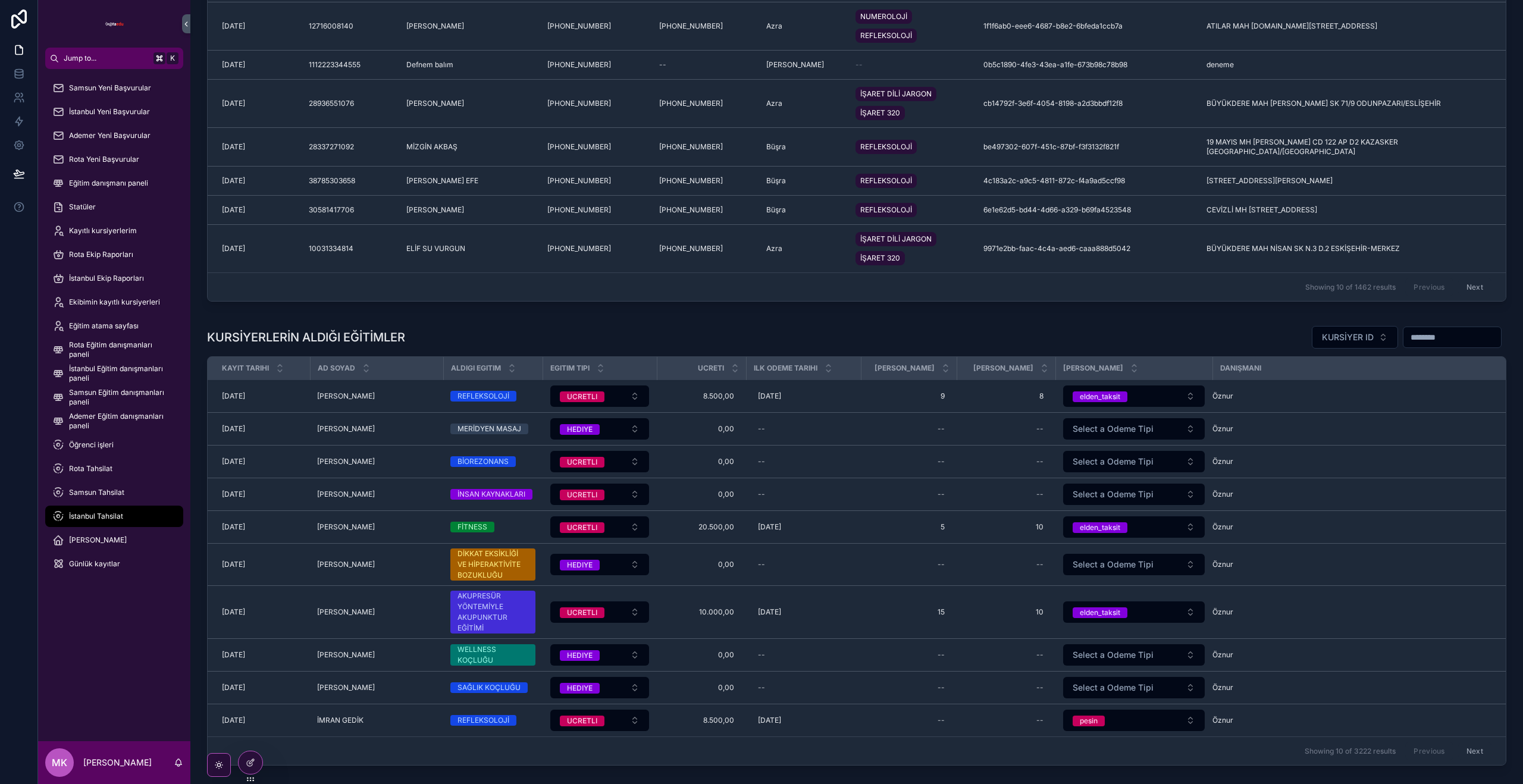
click at [0, 0] on icon "scrollable content" at bounding box center [0, 0] width 0 height 0
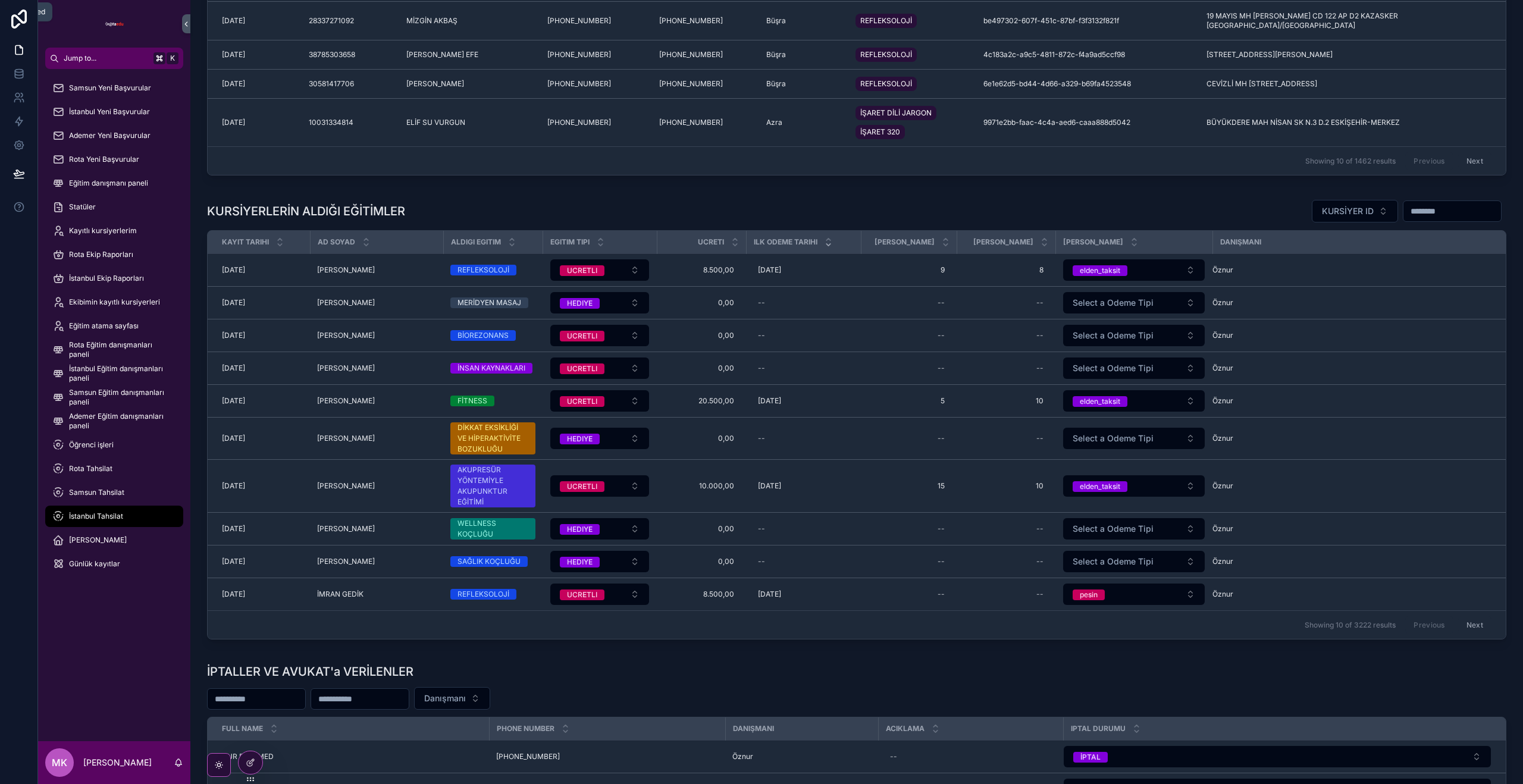
scroll to position [855, 0]
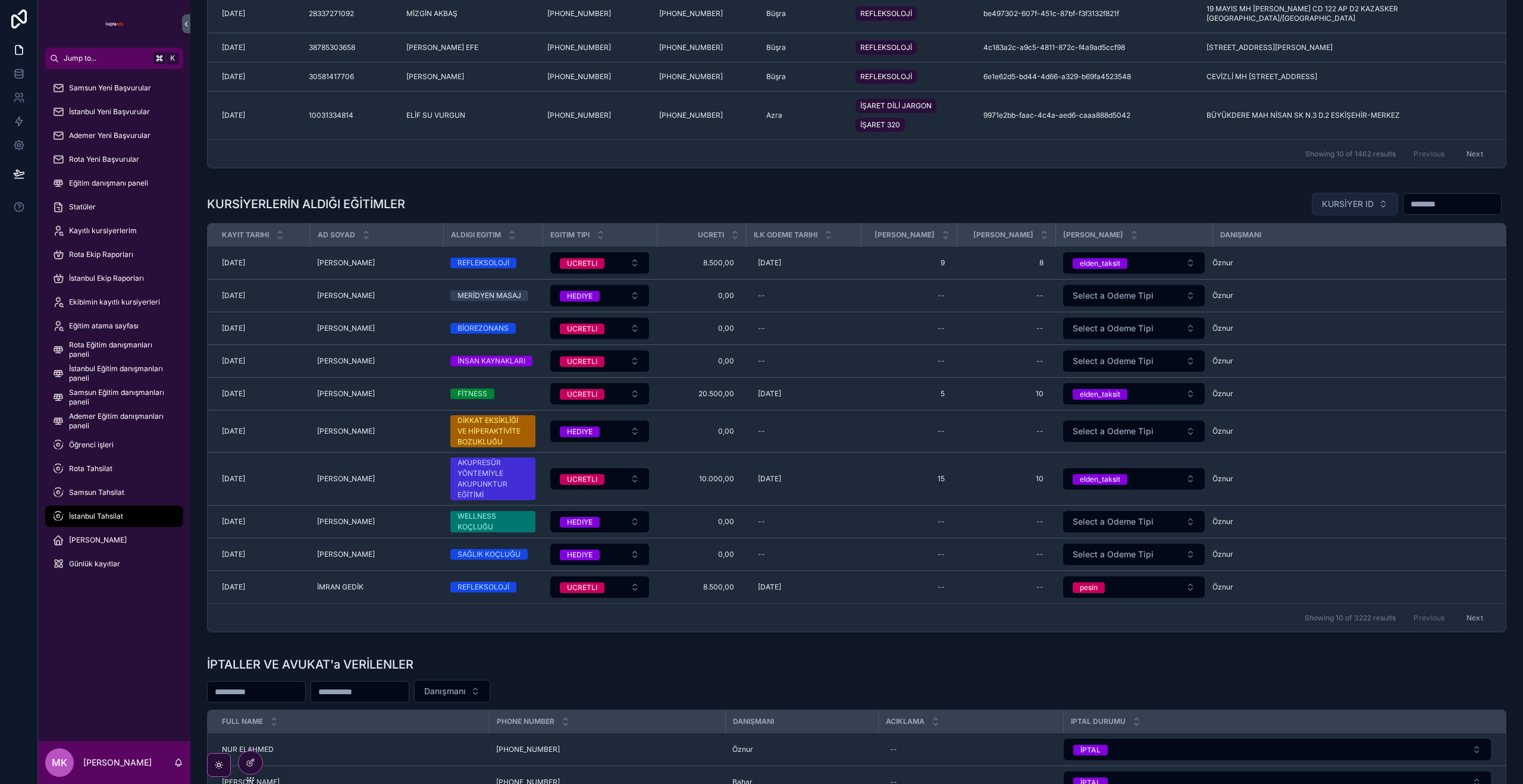
click at [1366, 215] on button "KURSİYER ID" at bounding box center [1355, 204] width 86 height 23
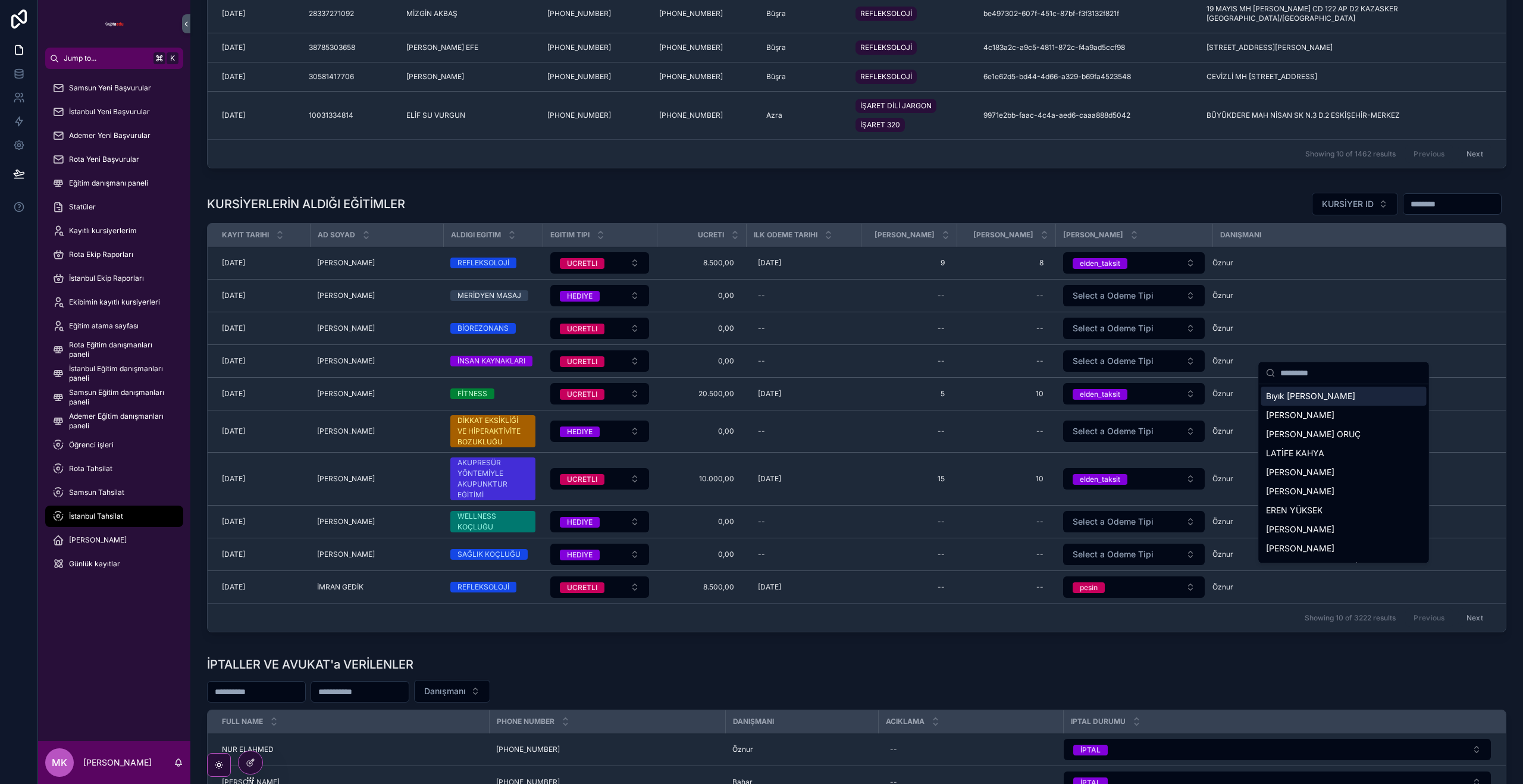
click at [1318, 375] on input "scrollable content" at bounding box center [1351, 372] width 142 height 21
click at [1307, 392] on span "Bıyık [PERSON_NAME]" at bounding box center [1310, 396] width 89 height 12
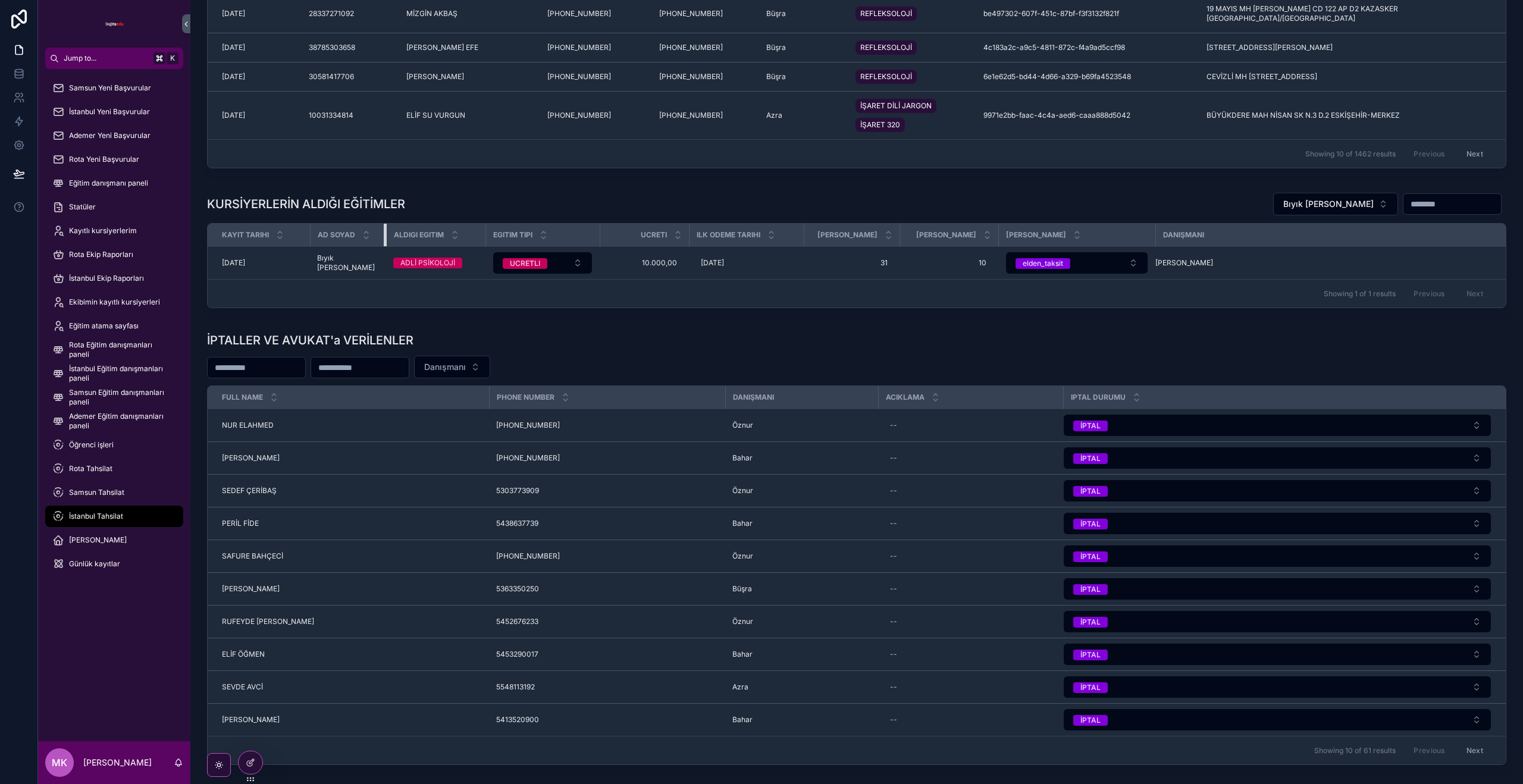
drag, startPoint x: 440, startPoint y: 378, endPoint x: 421, endPoint y: 386, distance: 20.6
click at [373, 247] on th "Ad soyad" at bounding box center [347, 235] width 76 height 23
drag, startPoint x: 473, startPoint y: 376, endPoint x: 464, endPoint y: 376, distance: 9.0
click at [480, 247] on div "scrollable content" at bounding box center [482, 235] width 5 height 23
click at [642, 268] on span "10.000,00" at bounding box center [633, 263] width 65 height 10
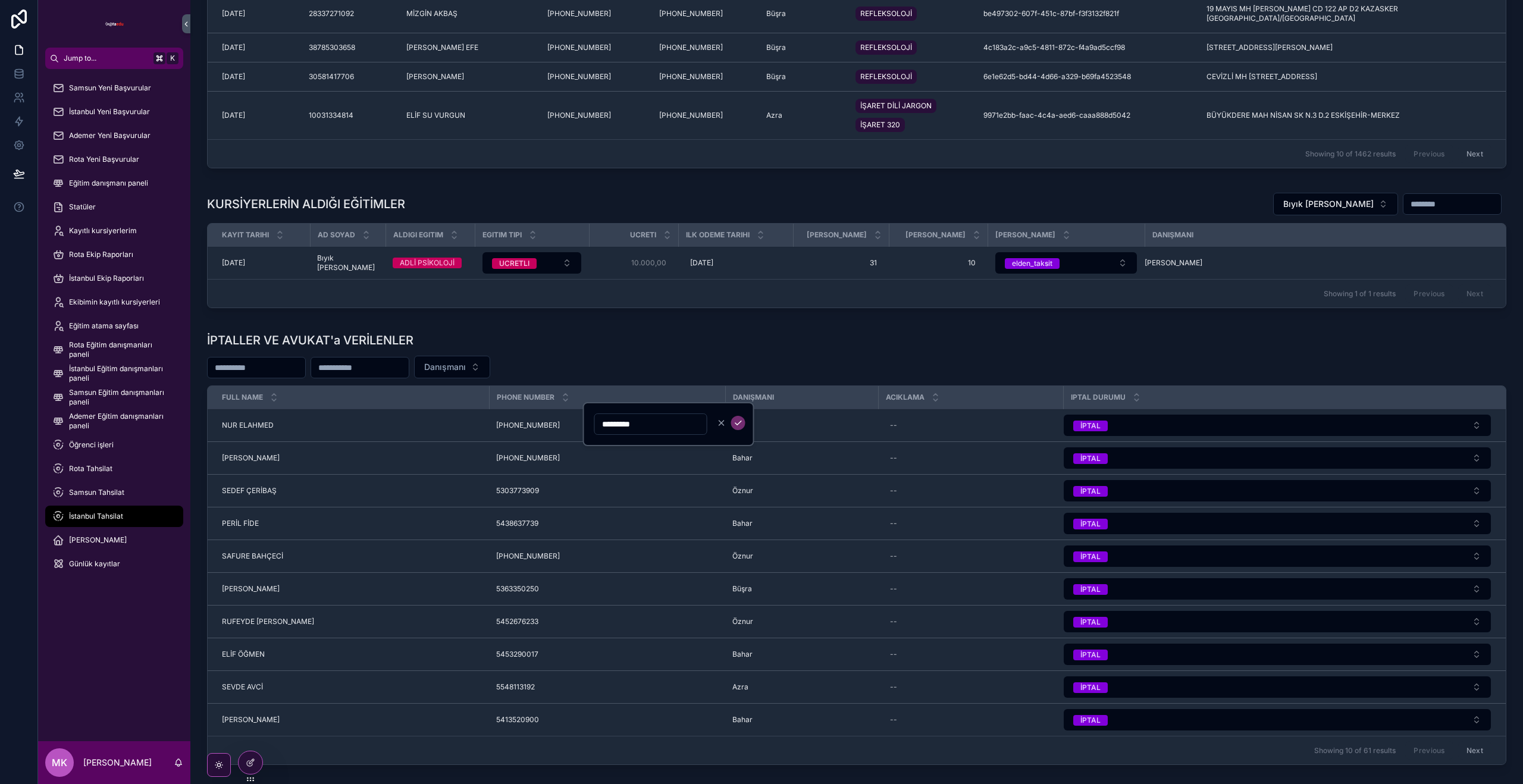
drag, startPoint x: 609, startPoint y: 421, endPoint x: 620, endPoint y: 424, distance: 11.4
click at [611, 422] on input "*********" at bounding box center [651, 423] width 112 height 16
type input "********"
click at [738, 425] on icon "scrollable content" at bounding box center [738, 423] width 10 height 10
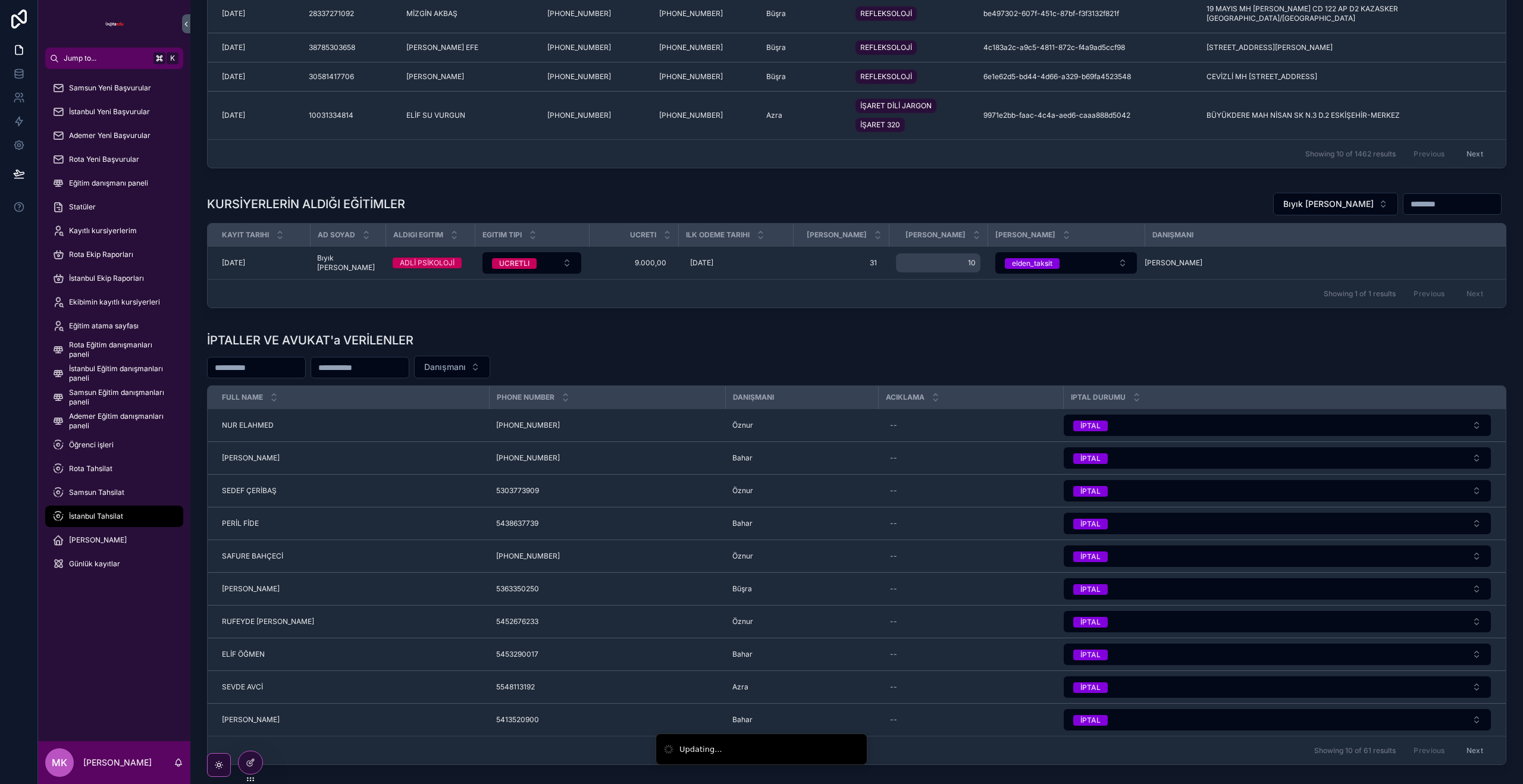
click at [960, 268] on span "10" at bounding box center [938, 263] width 75 height 10
drag, startPoint x: 883, startPoint y: 422, endPoint x: 796, endPoint y: 405, distance: 88.6
click at [797, 405] on div "Jump to... K Samsun Yeni Başvurular İstanbul Yeni Başvurular Ademer Yeni Başvur…" at bounding box center [780, 392] width 1485 height 784
type input "*"
click at [1038, 423] on icon "scrollable content" at bounding box center [1038, 423] width 10 height 10
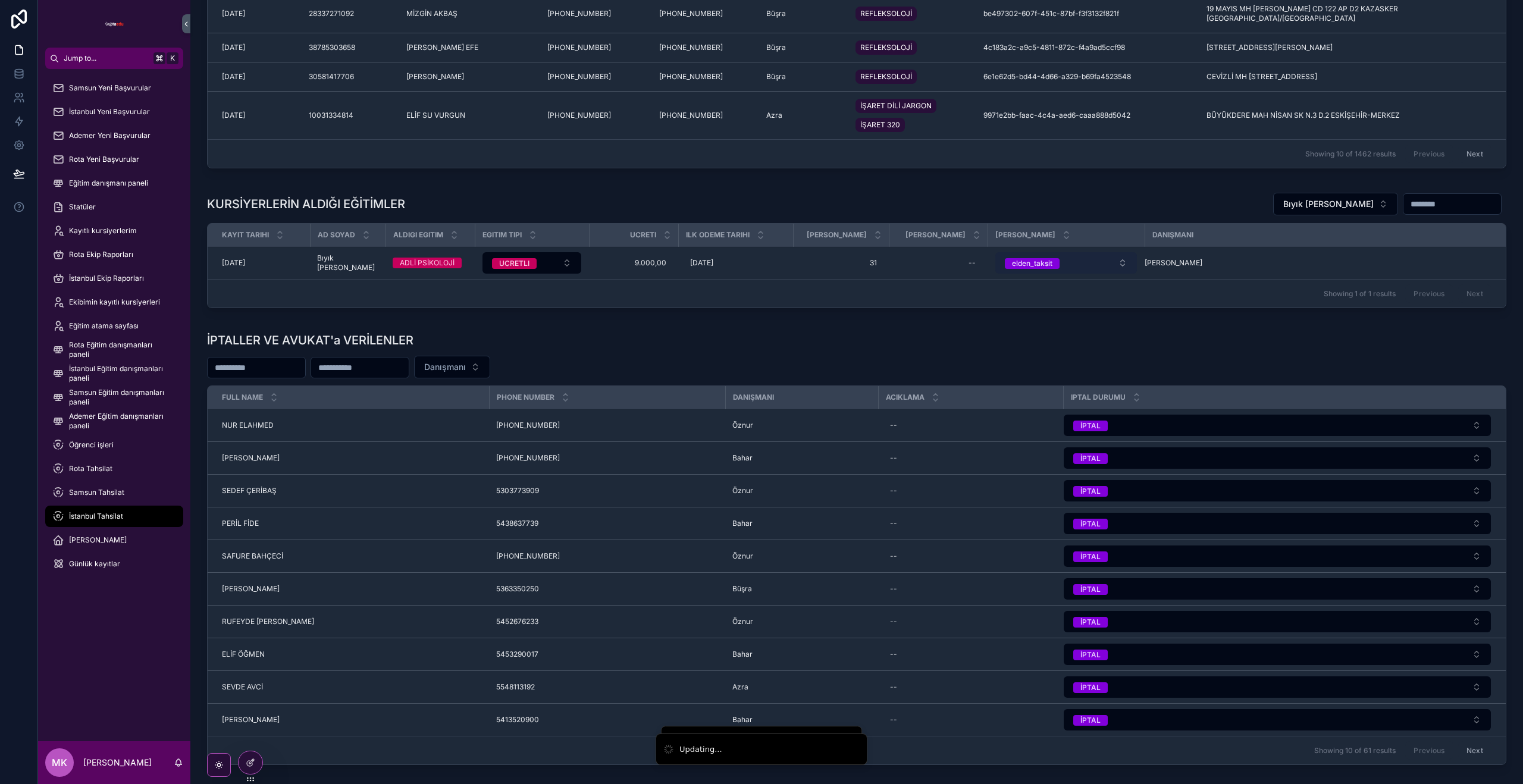
click at [1091, 273] on button "elden_taksit" at bounding box center [1066, 263] width 142 height 21
click at [1056, 273] on button "elden_taksit" at bounding box center [1066, 263] width 142 height 21
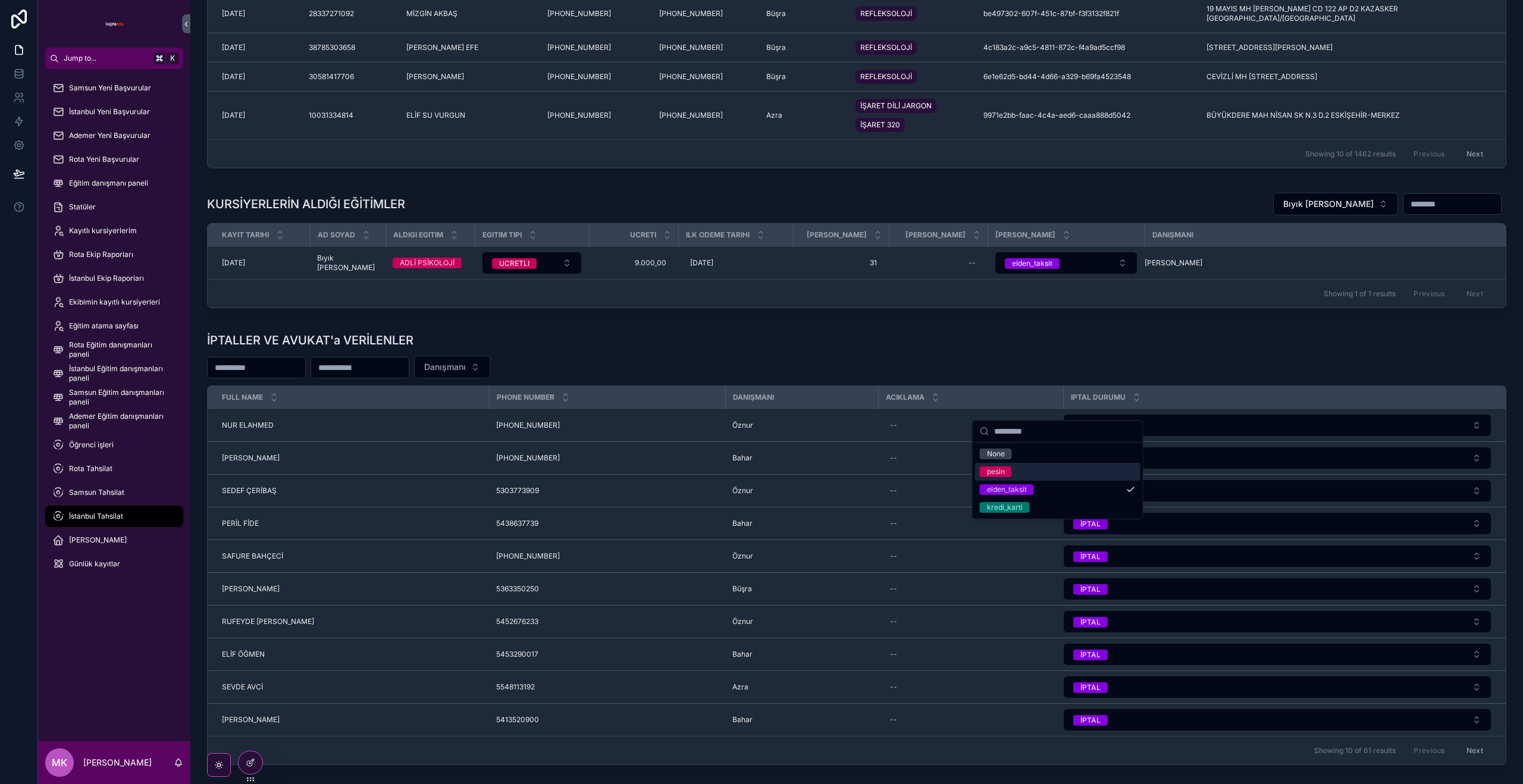
click at [1049, 471] on div "pesin" at bounding box center [1058, 471] width 165 height 18
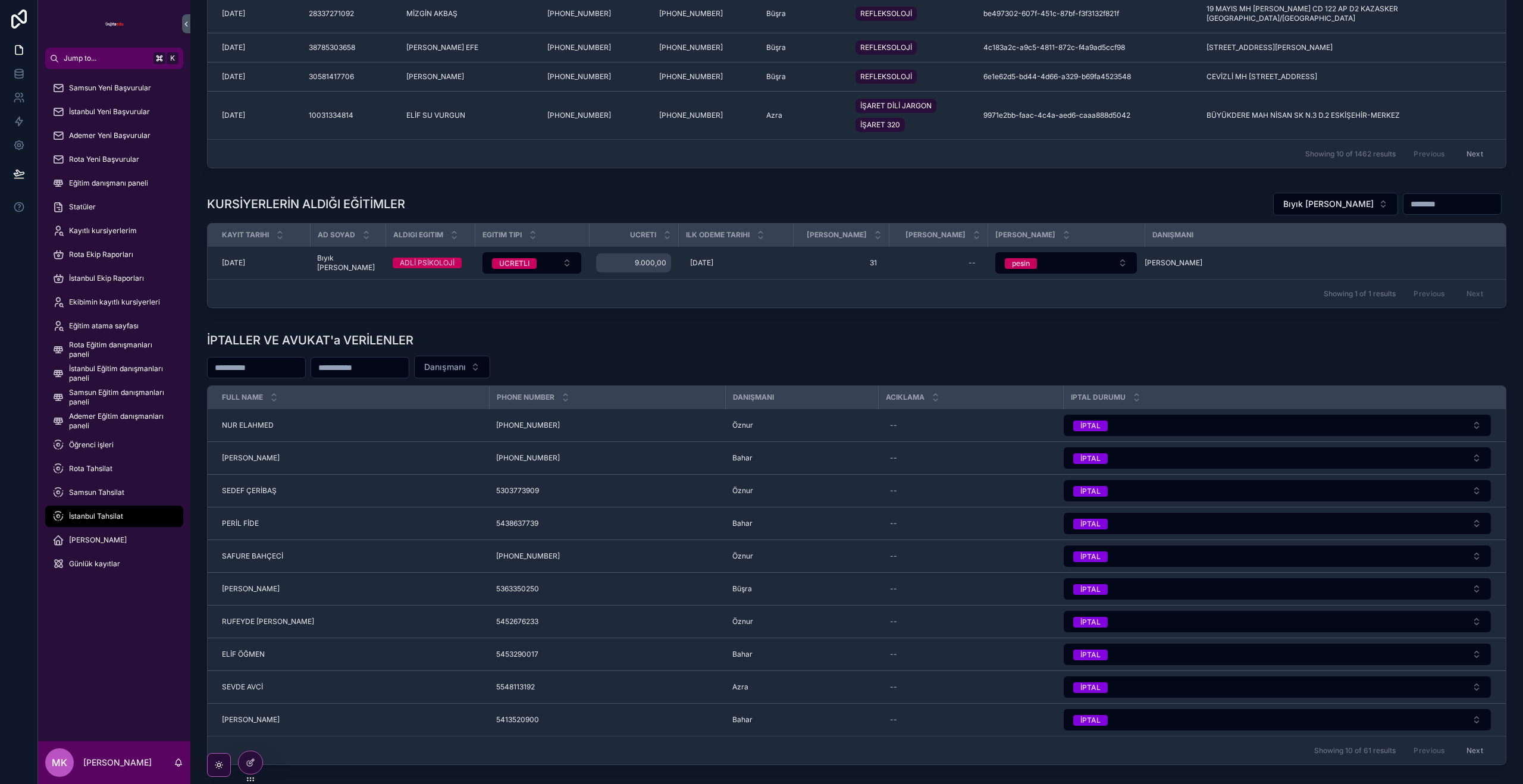
click at [643, 268] on span "9.000,00" at bounding box center [633, 263] width 65 height 10
click at [624, 268] on span "9.000,00" at bounding box center [633, 263] width 65 height 10
click at [872, 279] on td "31 31" at bounding box center [841, 263] width 96 height 33
click at [965, 273] on div "--" at bounding box center [938, 263] width 84 height 19
type input "**"
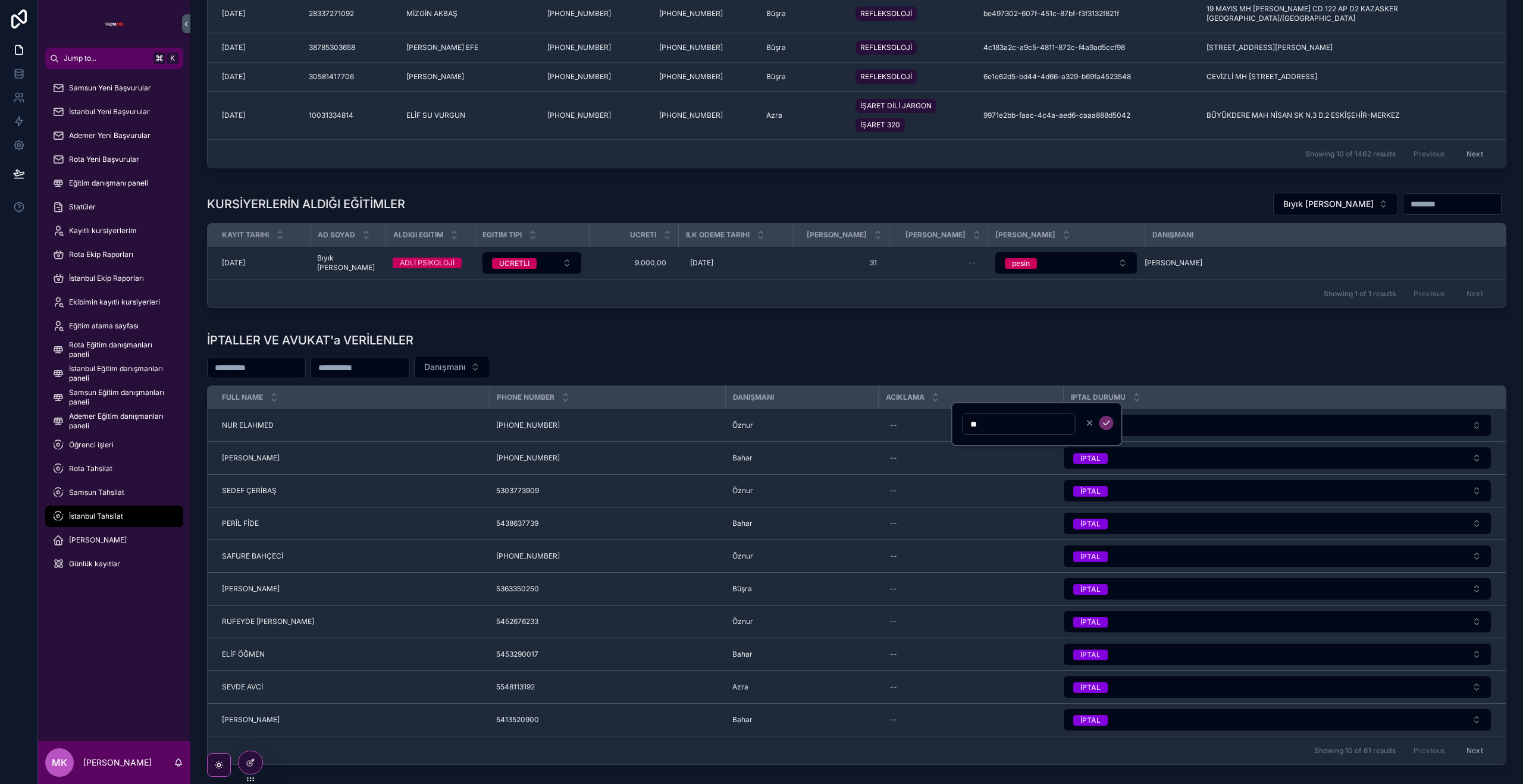
click at [1106, 426] on icon "scrollable content" at bounding box center [1107, 423] width 10 height 10
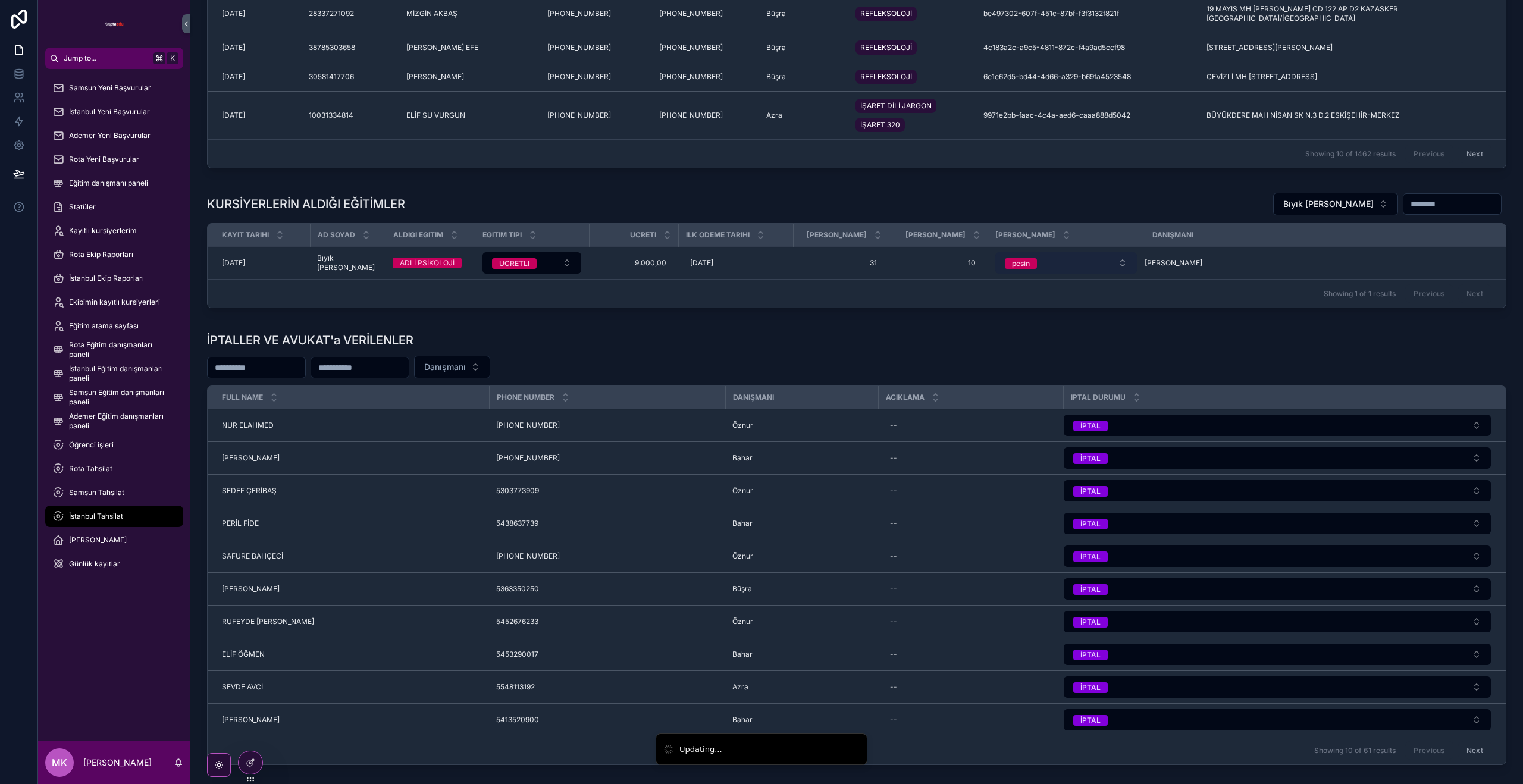
click at [1094, 273] on button "pesin" at bounding box center [1066, 263] width 142 height 21
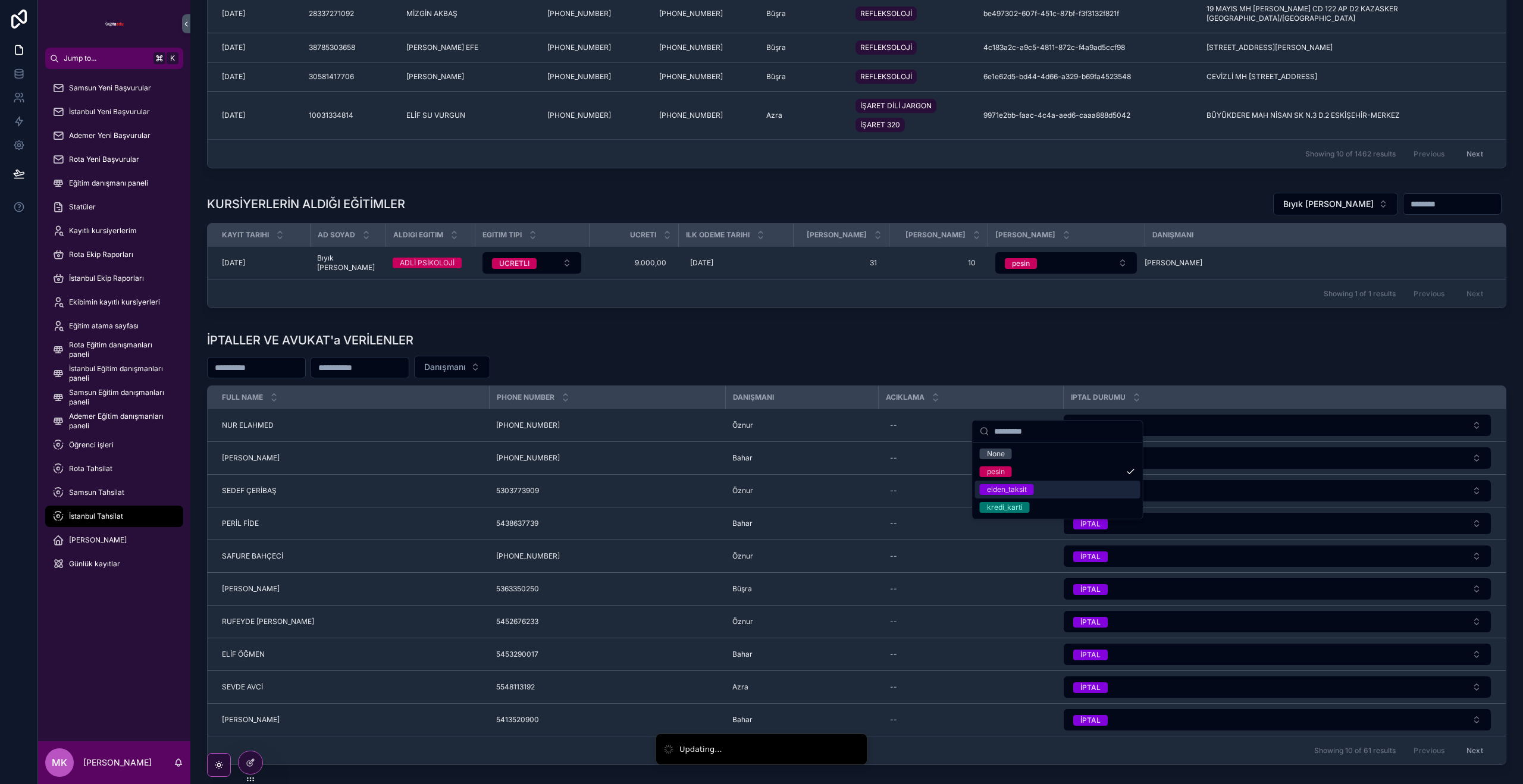
click at [1081, 492] on div "elden_taksit" at bounding box center [1058, 489] width 165 height 18
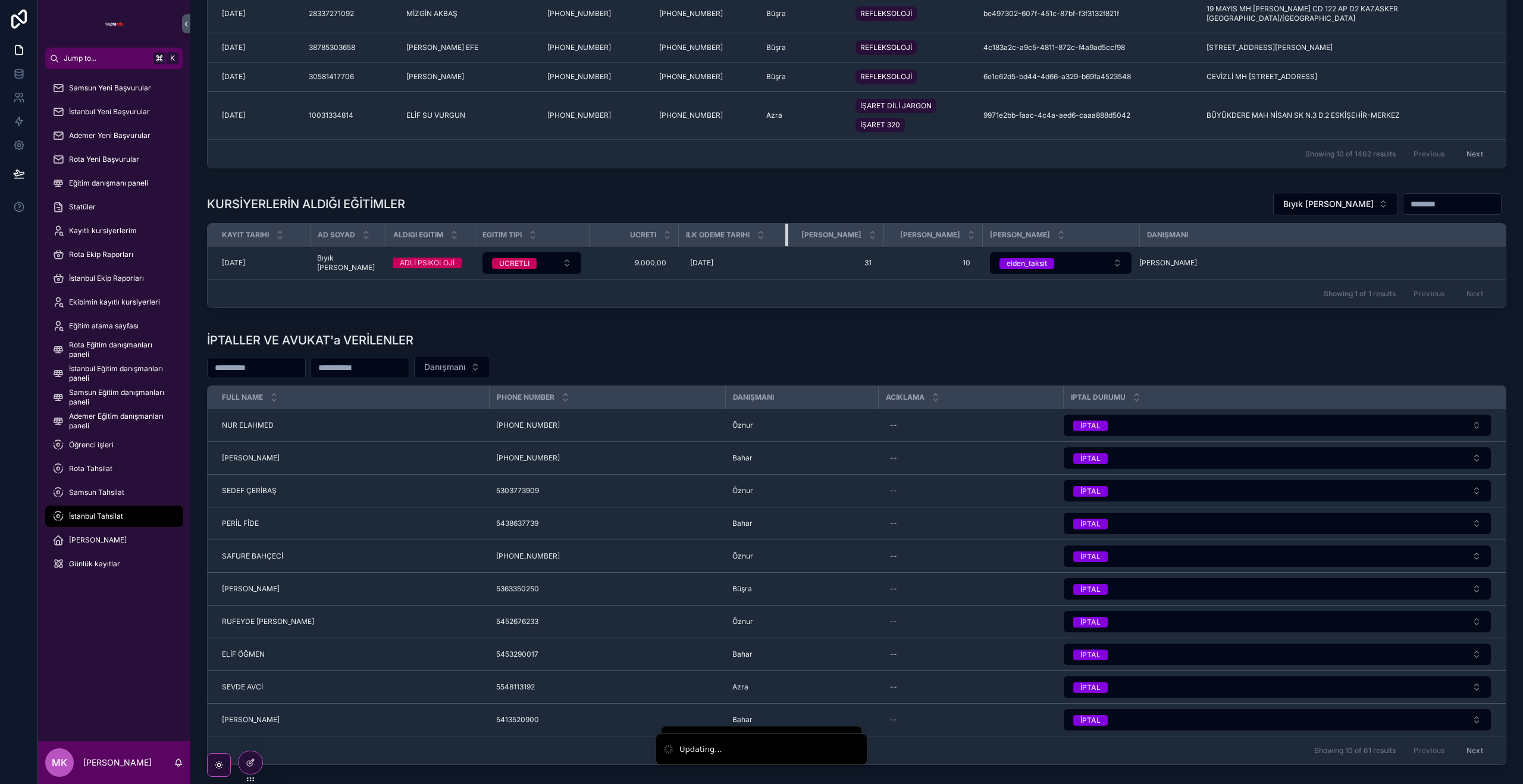
drag, startPoint x: 780, startPoint y: 375, endPoint x: 764, endPoint y: 375, distance: 16.0
click at [785, 247] on div "scrollable content" at bounding box center [787, 235] width 5 height 23
drag, startPoint x: 858, startPoint y: 376, endPoint x: 828, endPoint y: 376, distance: 30.0
click at [828, 247] on th "[PERSON_NAME]" at bounding box center [819, 235] width 90 height 23
drag, startPoint x: 657, startPoint y: 376, endPoint x: 633, endPoint y: 376, distance: 24.0
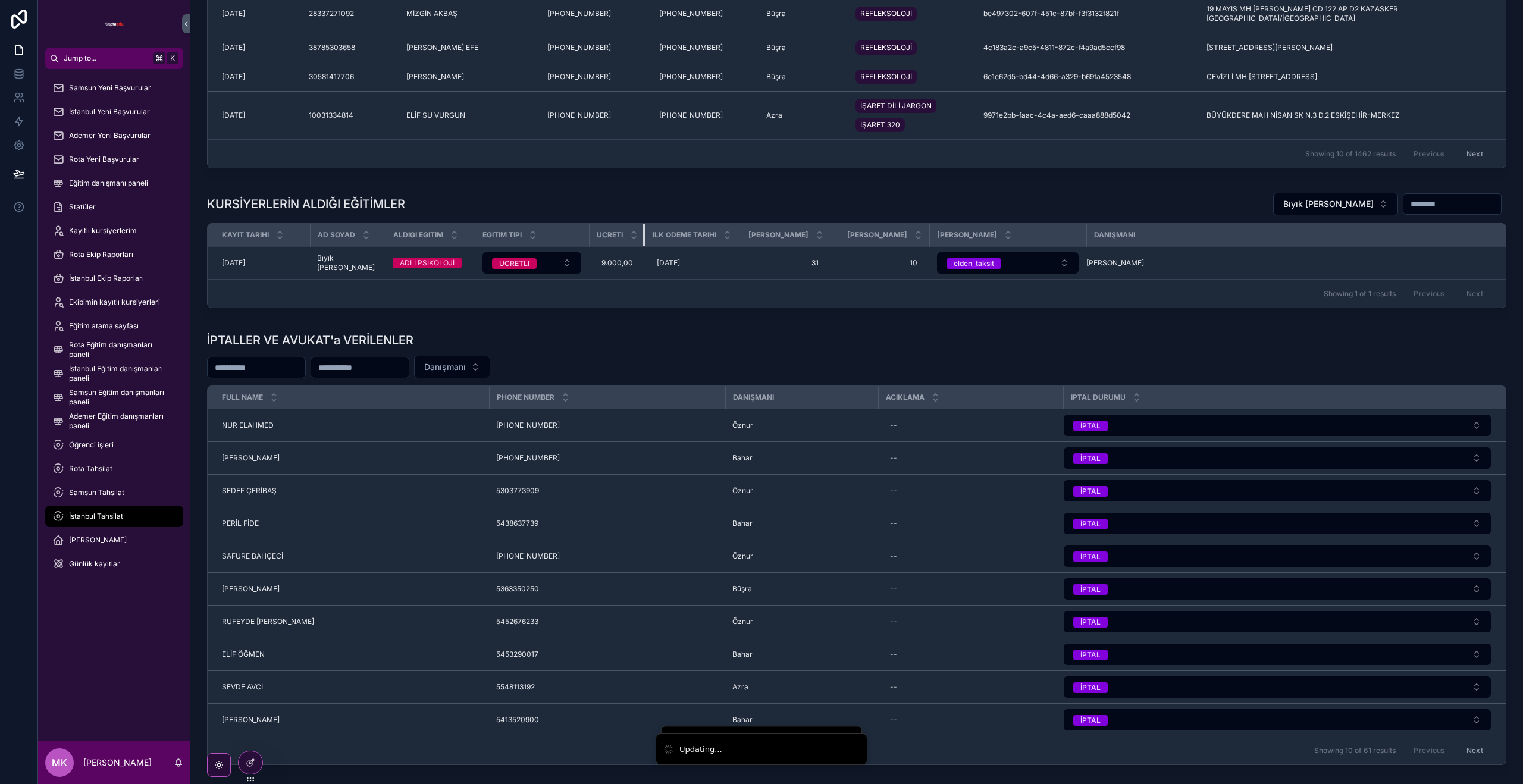
click at [633, 247] on th "Ucreti" at bounding box center [617, 235] width 56 height 23
click at [553, 247] on th "Egitim Tipi" at bounding box center [521, 235] width 93 height 23
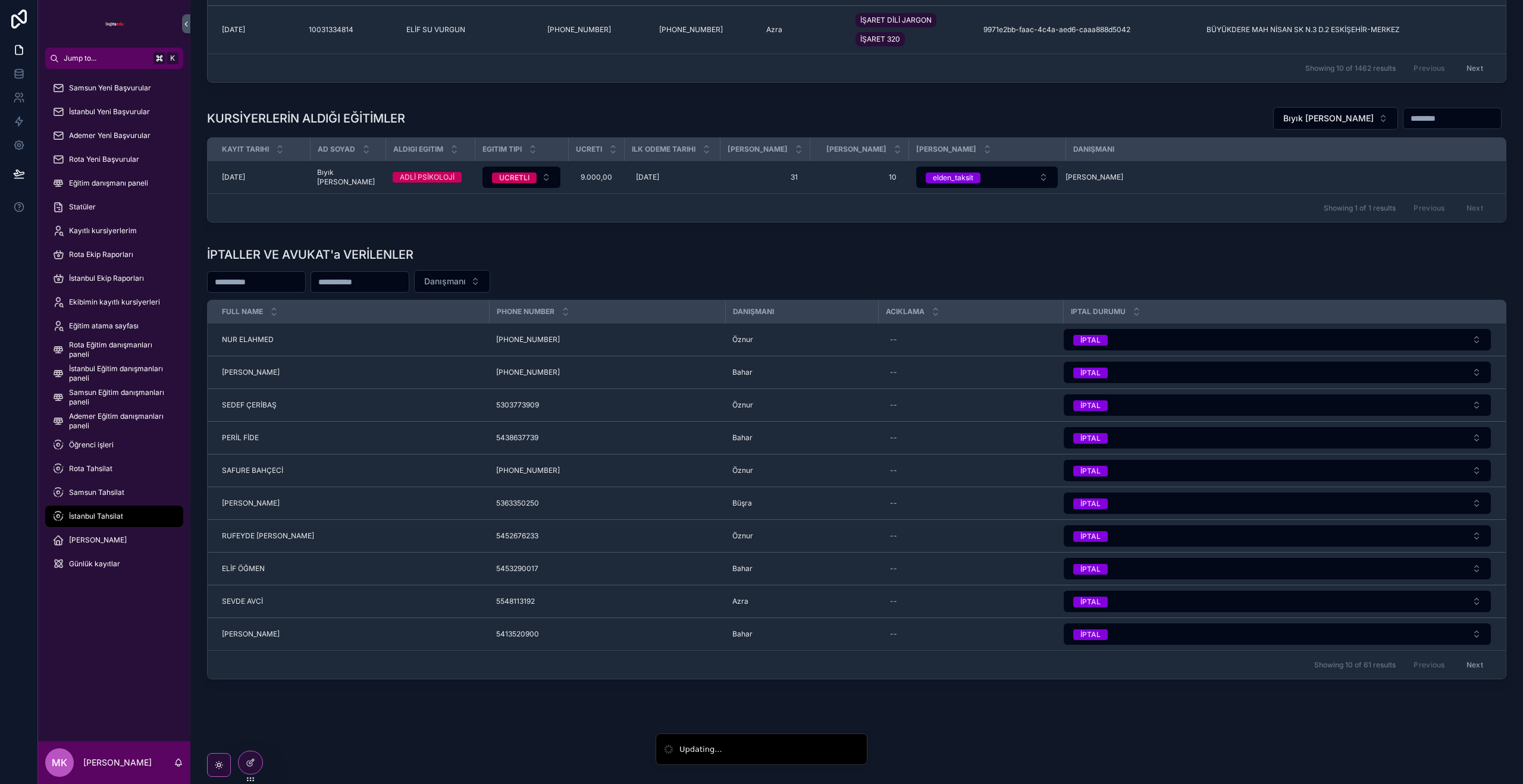
scroll to position [1084, 0]
